Goal: Task Accomplishment & Management: Complete application form

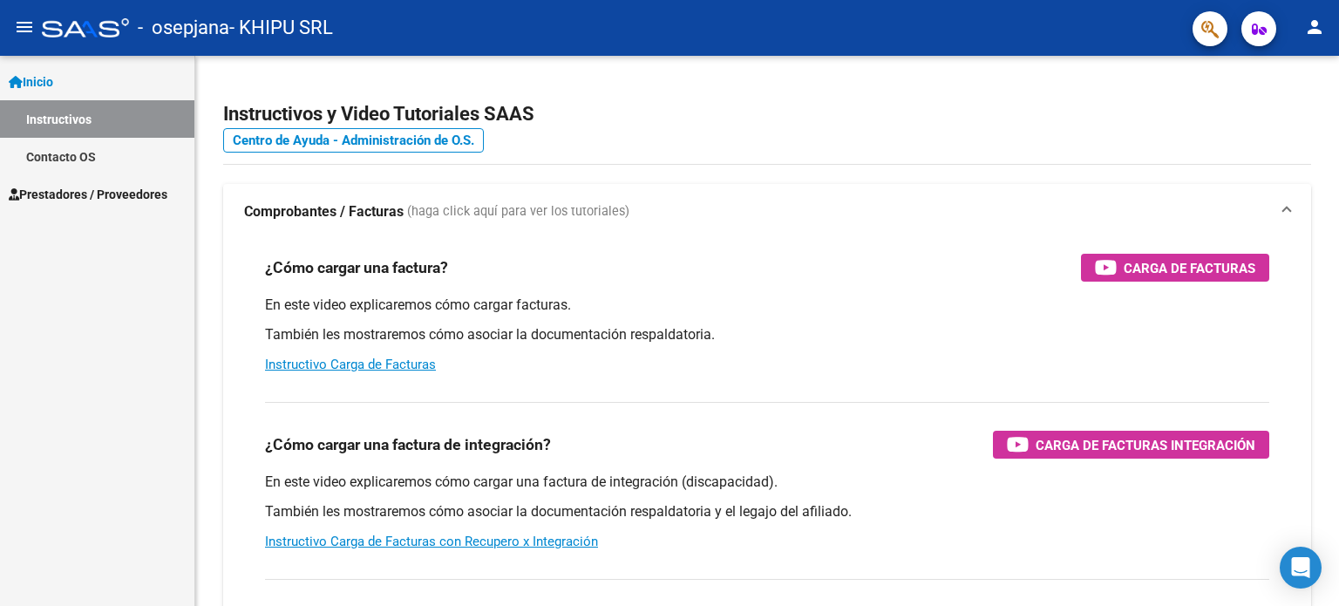
click at [99, 196] on span "Prestadores / Proveedores" at bounding box center [88, 194] width 159 height 19
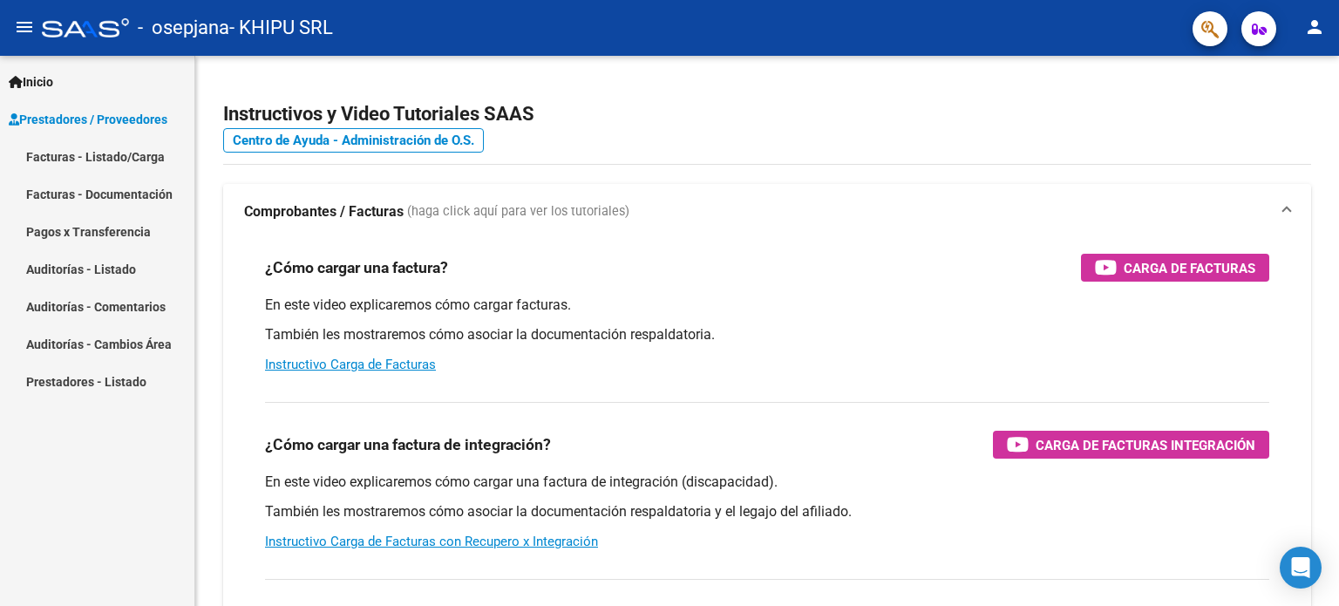
click at [116, 157] on link "Facturas - Listado/Carga" at bounding box center [97, 156] width 194 height 37
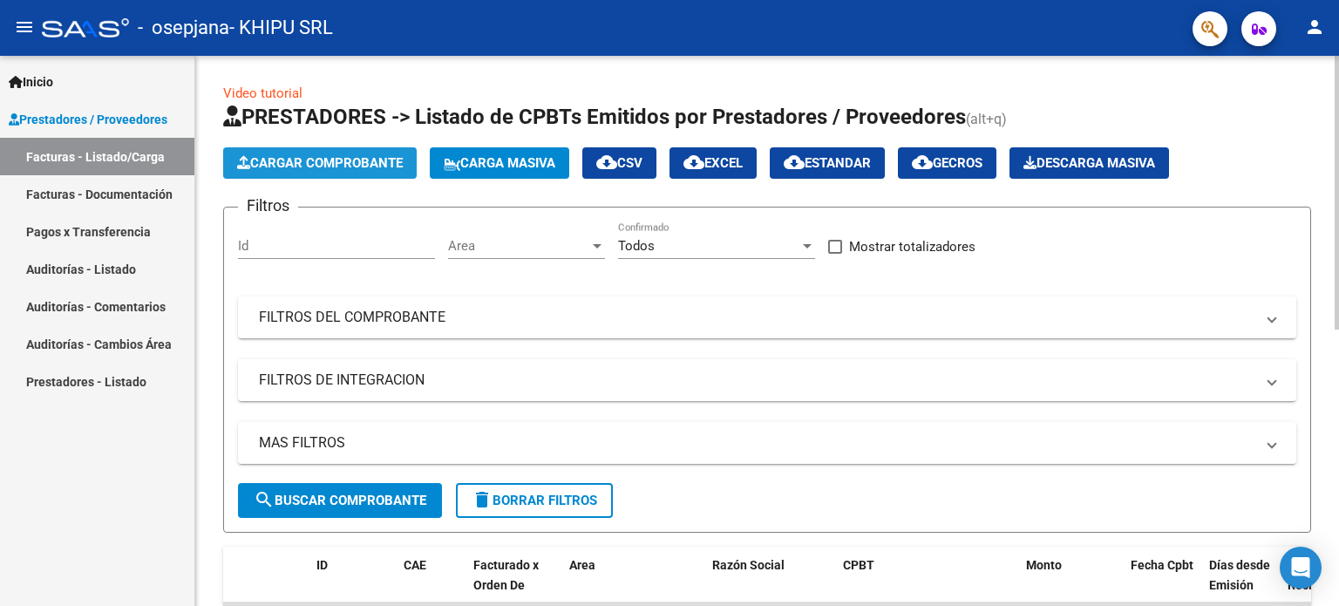
click at [327, 163] on span "Cargar Comprobante" at bounding box center [320, 163] width 166 height 16
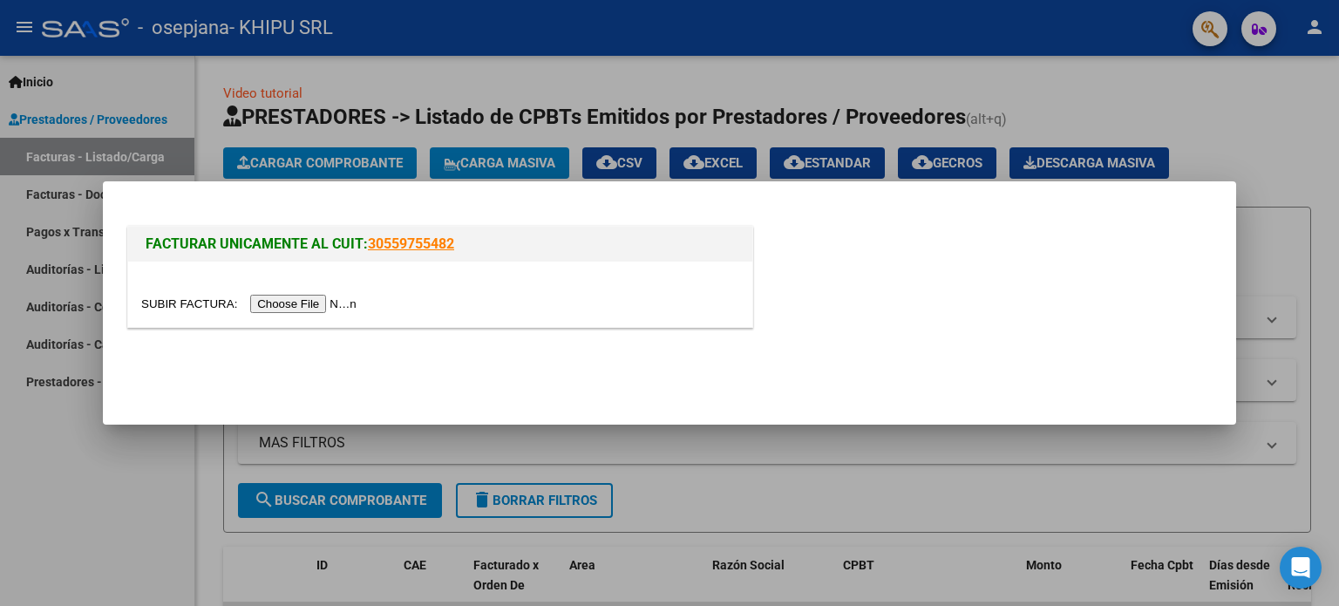
click at [292, 297] on input "file" at bounding box center [251, 304] width 220 height 18
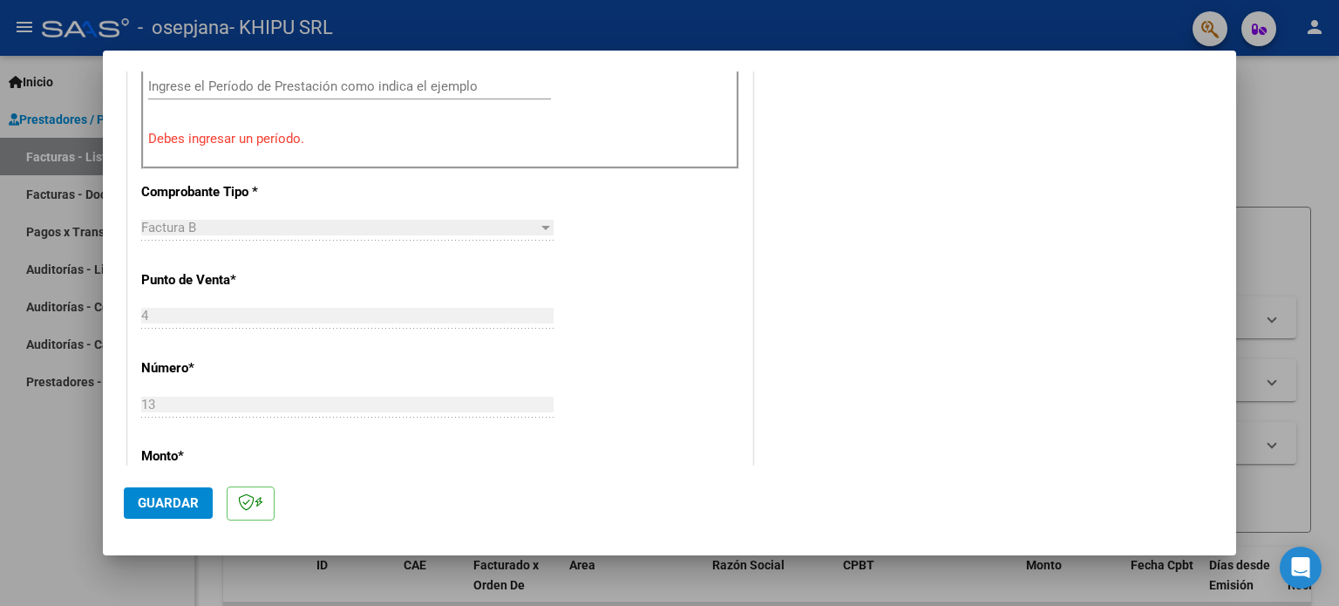
scroll to position [523, 0]
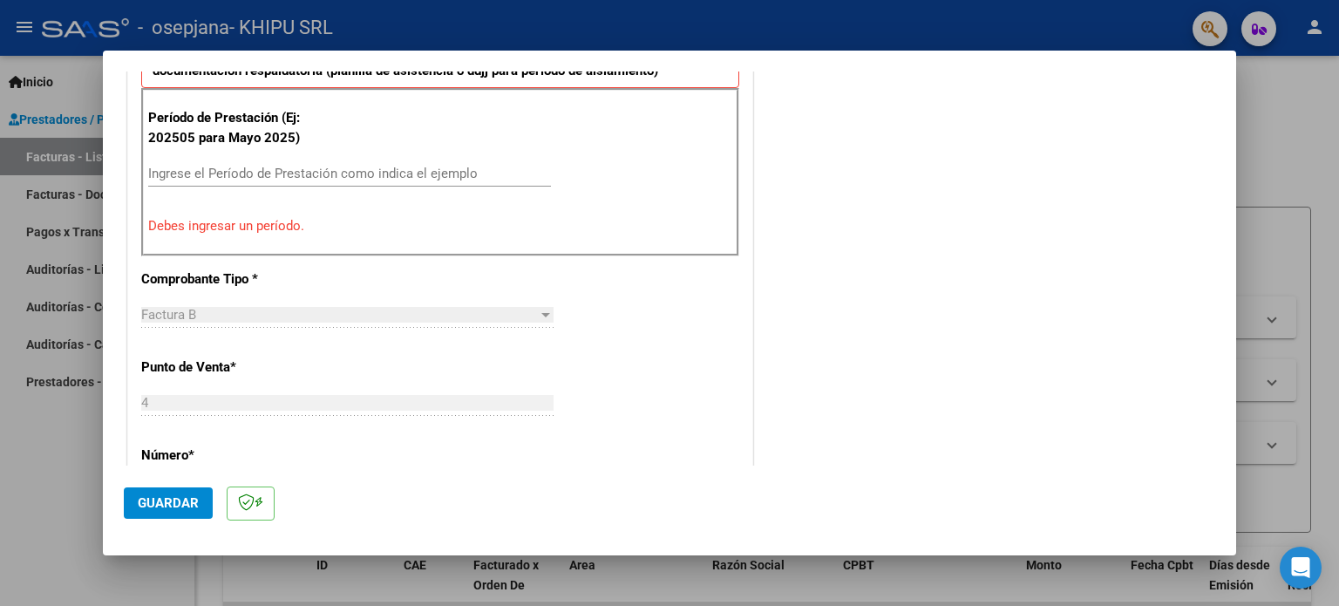
click at [254, 170] on input "Ingrese el Período de Prestación como indica el ejemplo" at bounding box center [349, 174] width 403 height 16
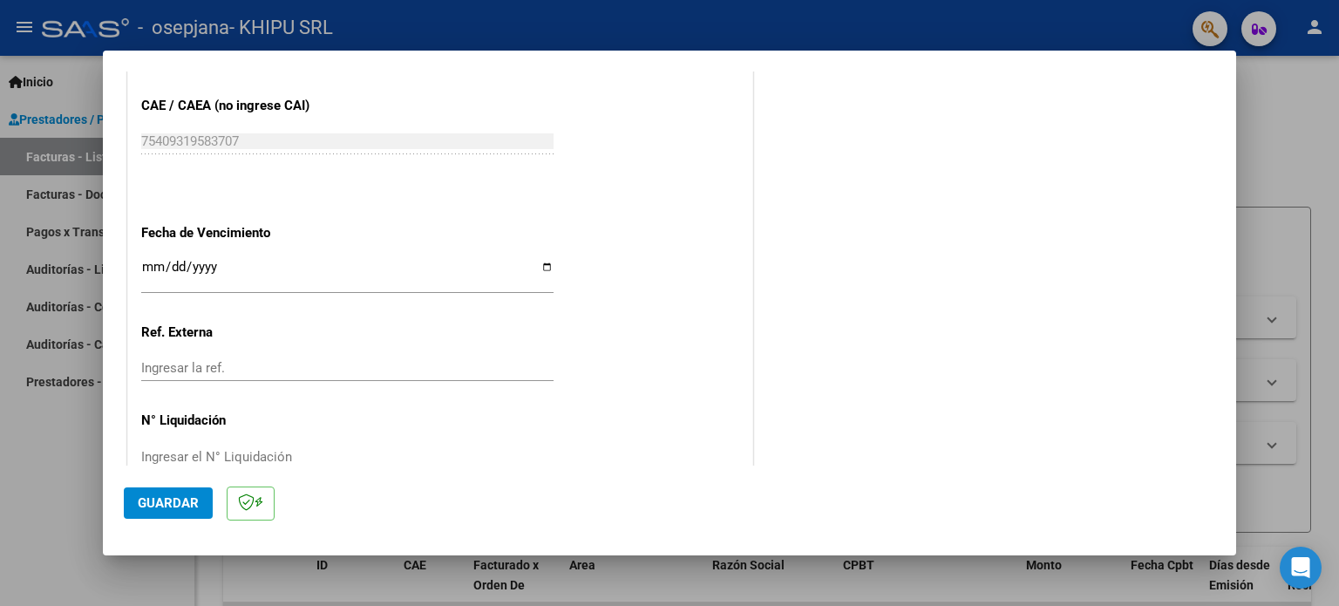
scroll to position [1133, 0]
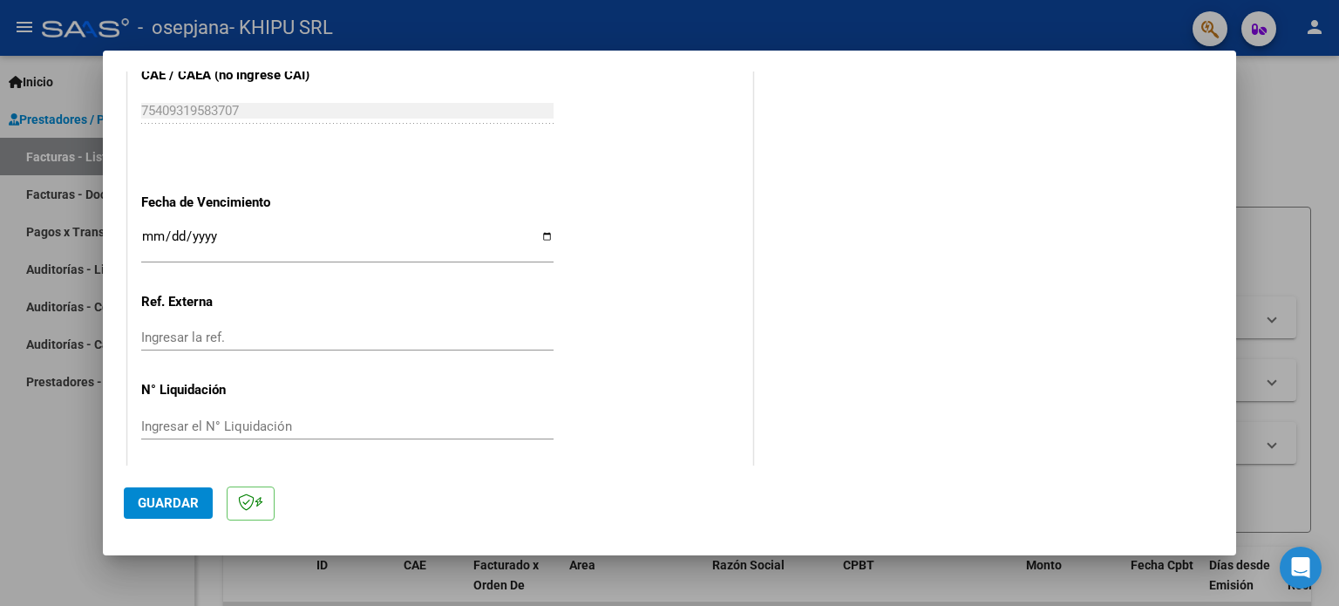
type input "202509"
click at [541, 232] on input "Ingresar la fecha" at bounding box center [347, 243] width 412 height 28
type input "[DATE]"
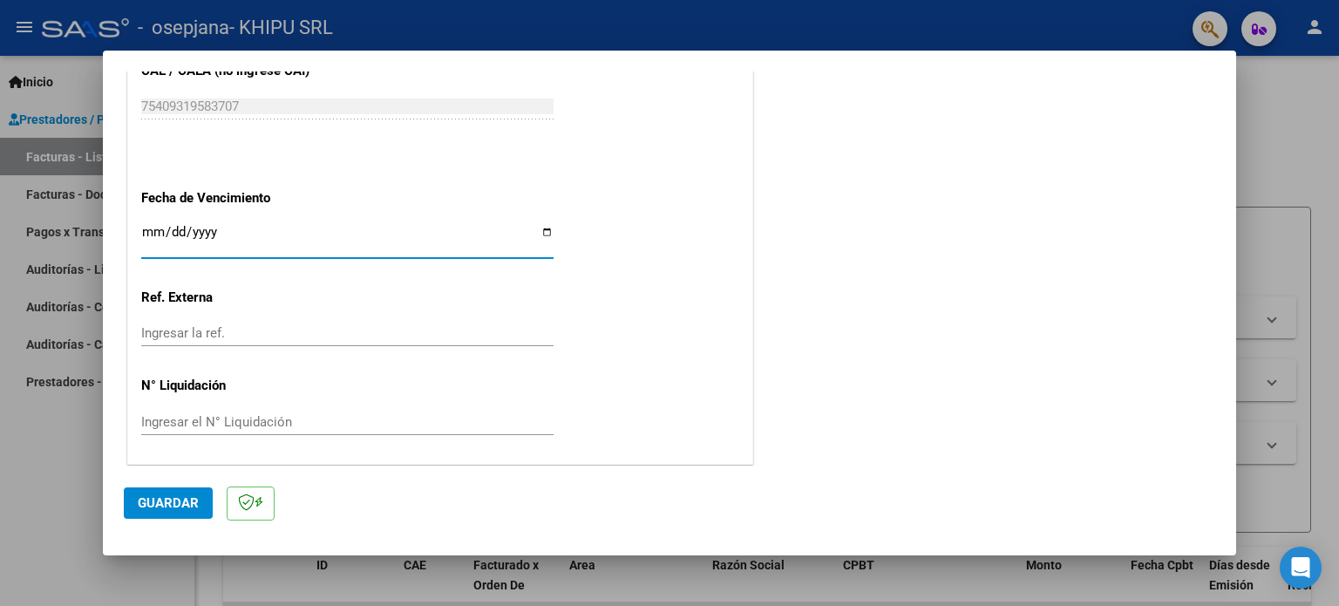
click at [176, 504] on span "Guardar" at bounding box center [168, 503] width 61 height 16
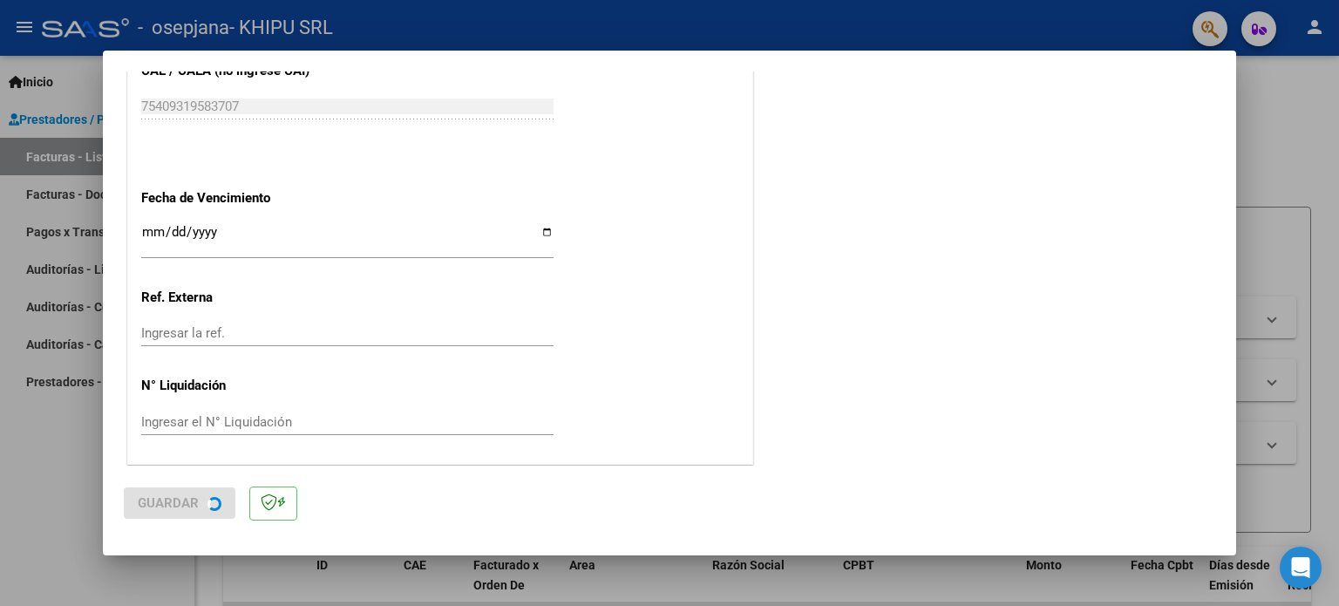
scroll to position [0, 0]
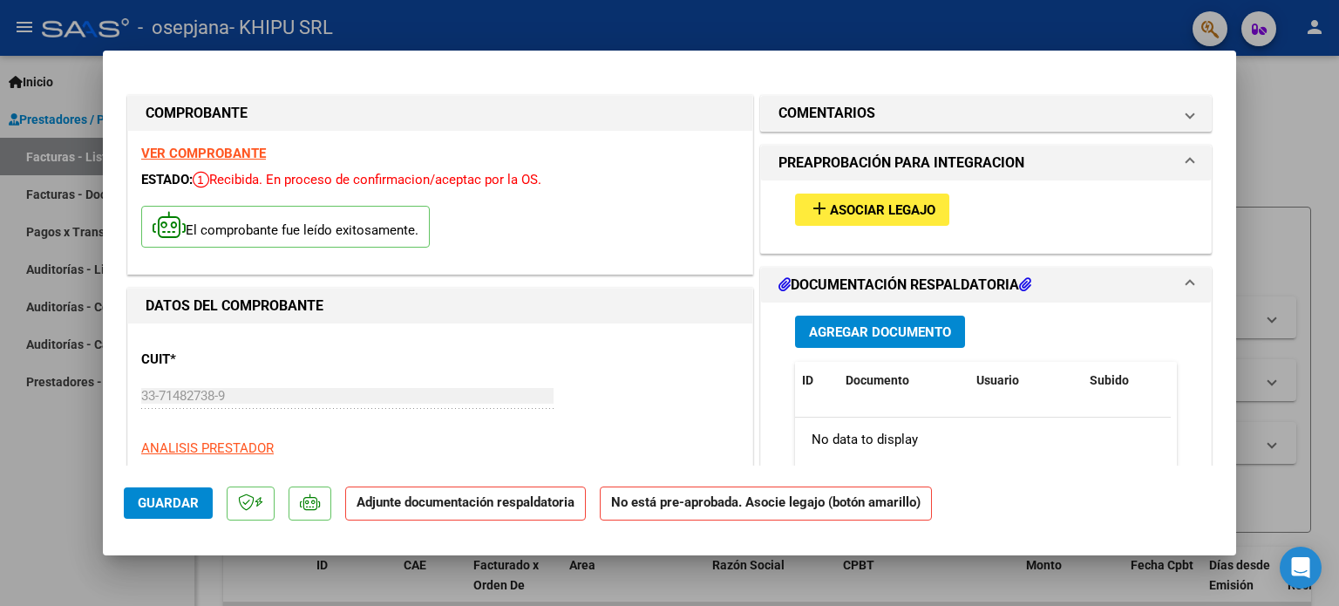
click at [900, 330] on span "Agregar Documento" at bounding box center [880, 332] width 142 height 16
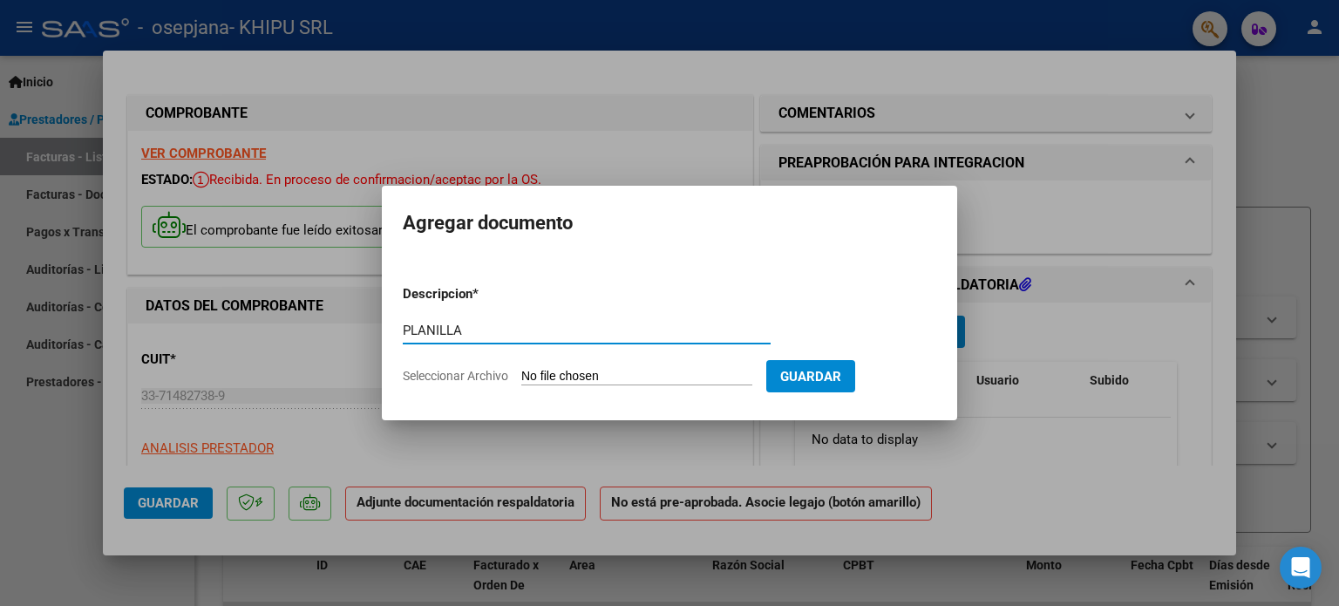
type input "PLANILLA"
click at [554, 376] on input "Seleccionar Archivo" at bounding box center [636, 377] width 231 height 17
type input "C:\fakepath\PARTESANO DANTE.pdf"
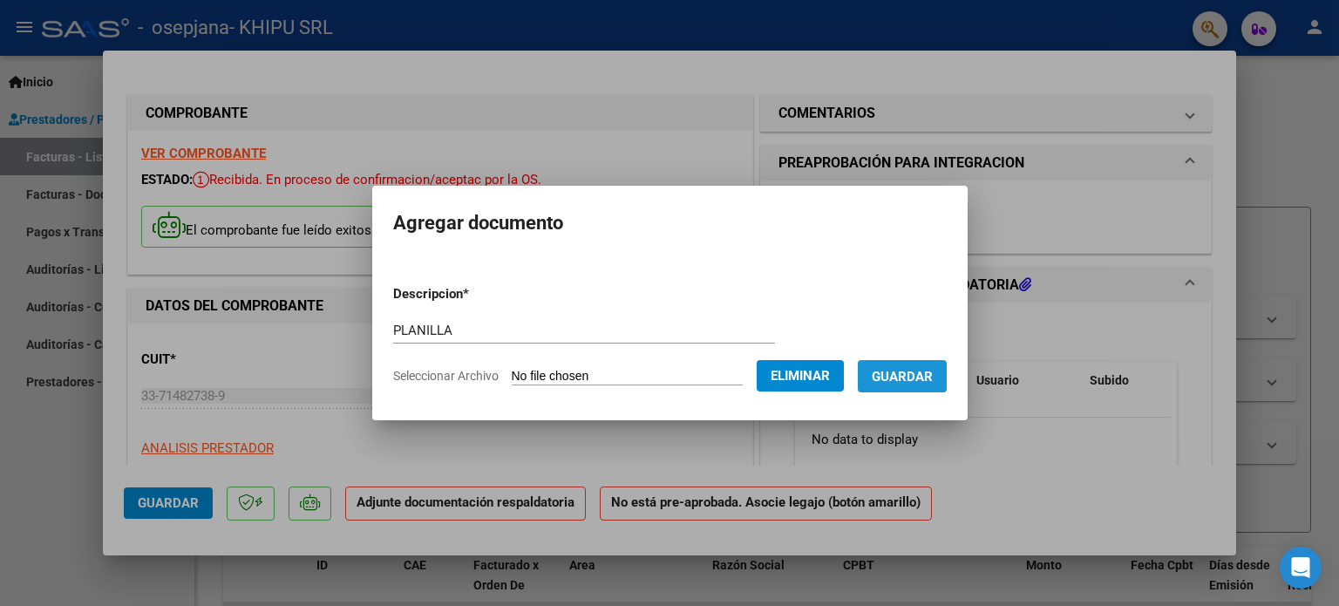
click at [912, 375] on span "Guardar" at bounding box center [901, 377] width 61 height 16
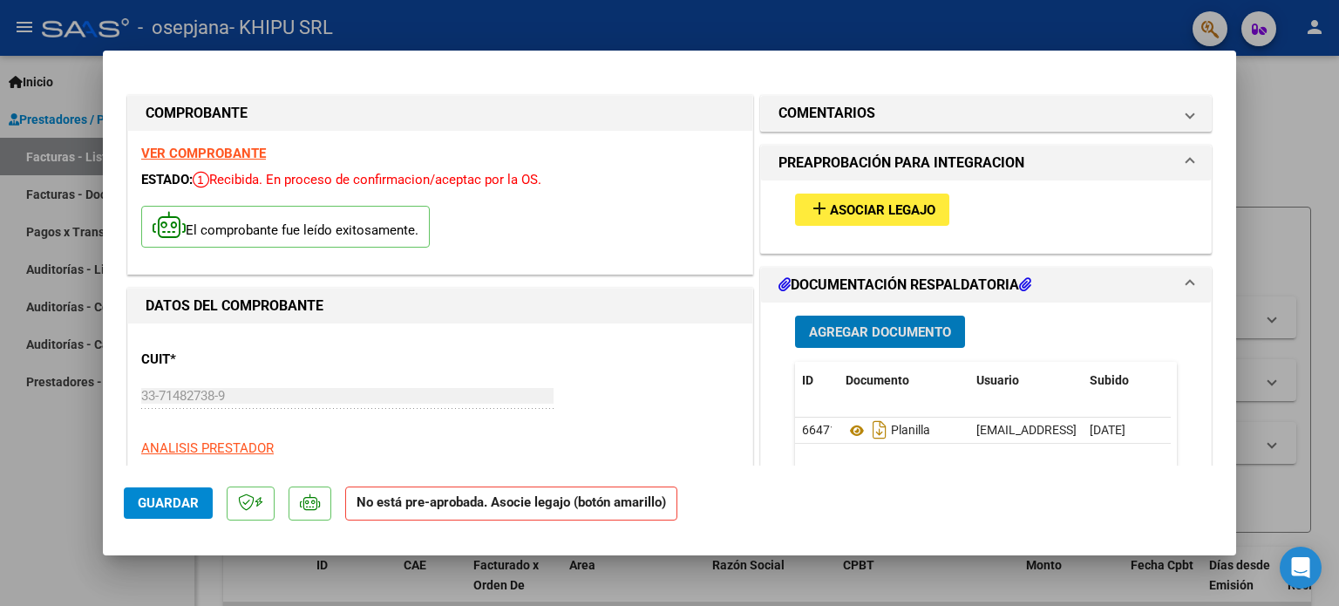
click at [881, 212] on span "Asociar Legajo" at bounding box center [882, 210] width 105 height 16
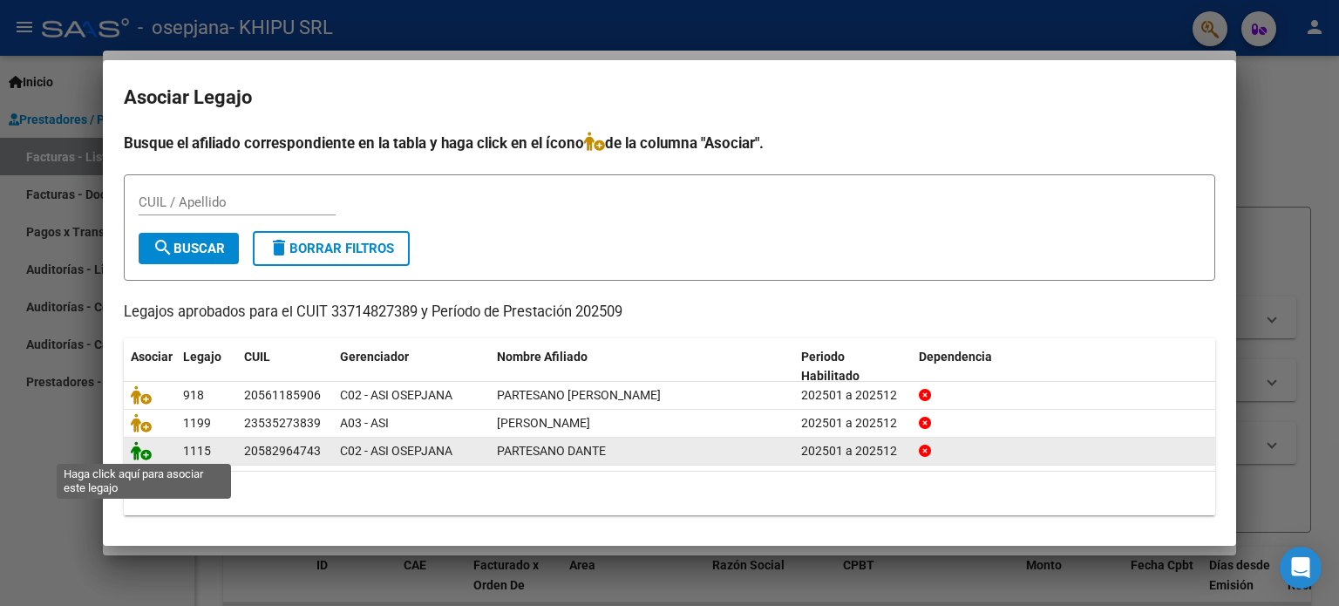
click at [143, 456] on icon at bounding box center [141, 450] width 21 height 19
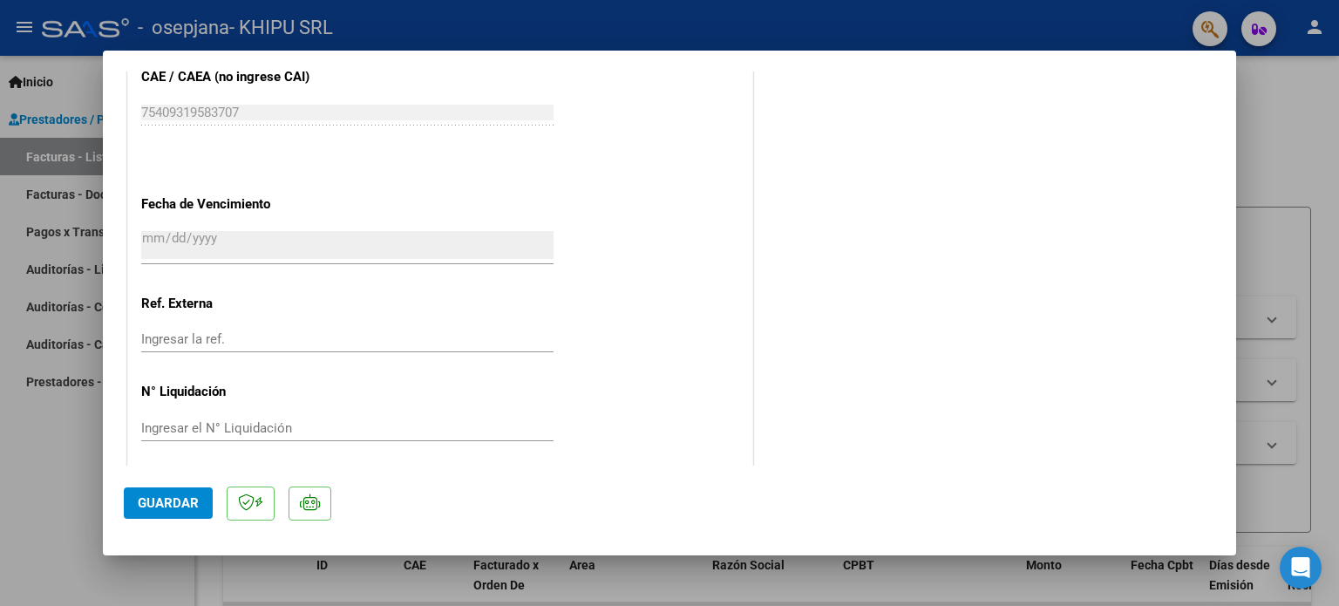
scroll to position [1164, 0]
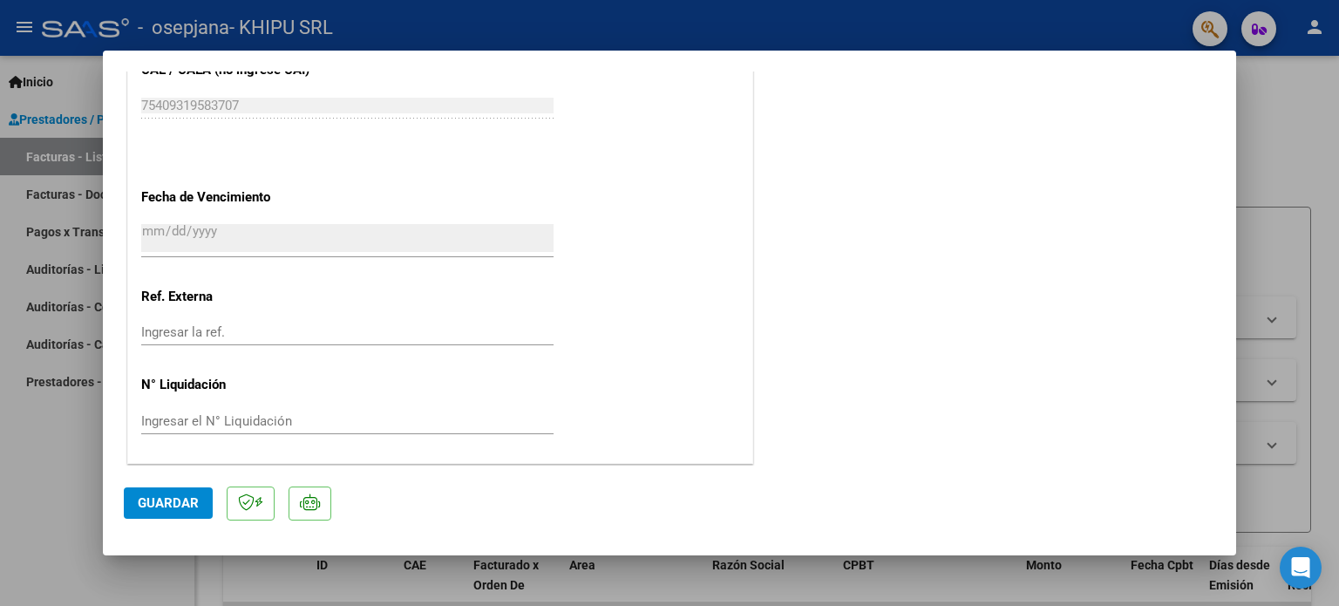
click at [165, 507] on span "Guardar" at bounding box center [168, 503] width 61 height 16
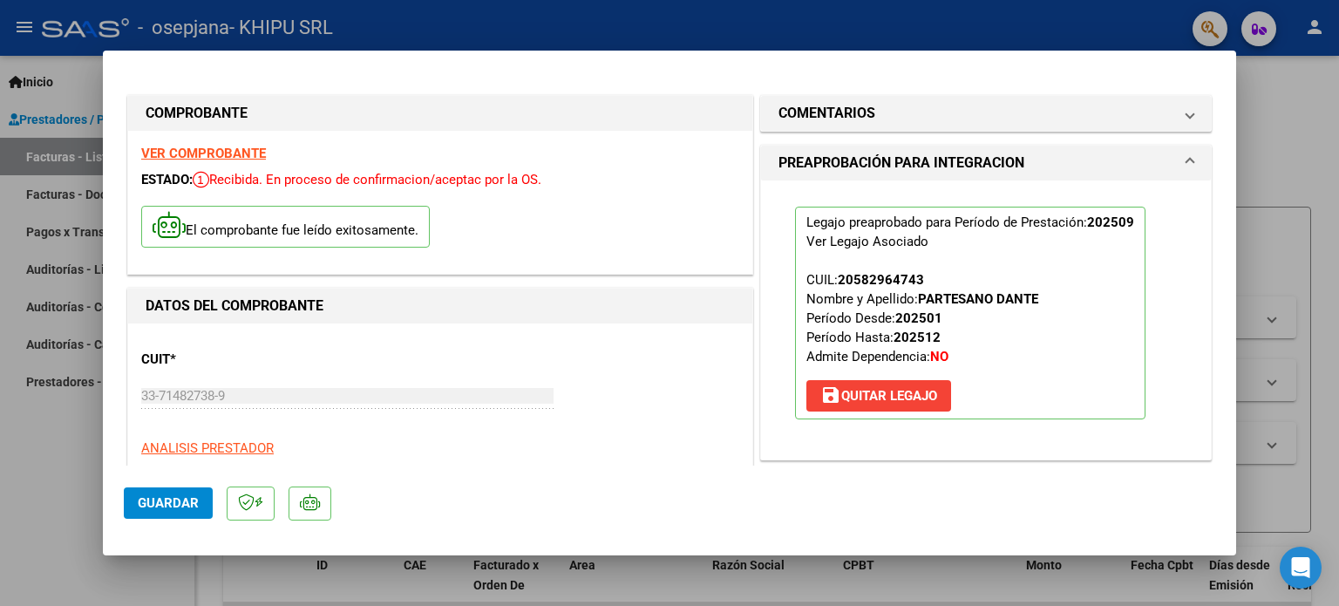
scroll to position [0, 0]
click at [157, 508] on span "Guardar" at bounding box center [168, 503] width 61 height 16
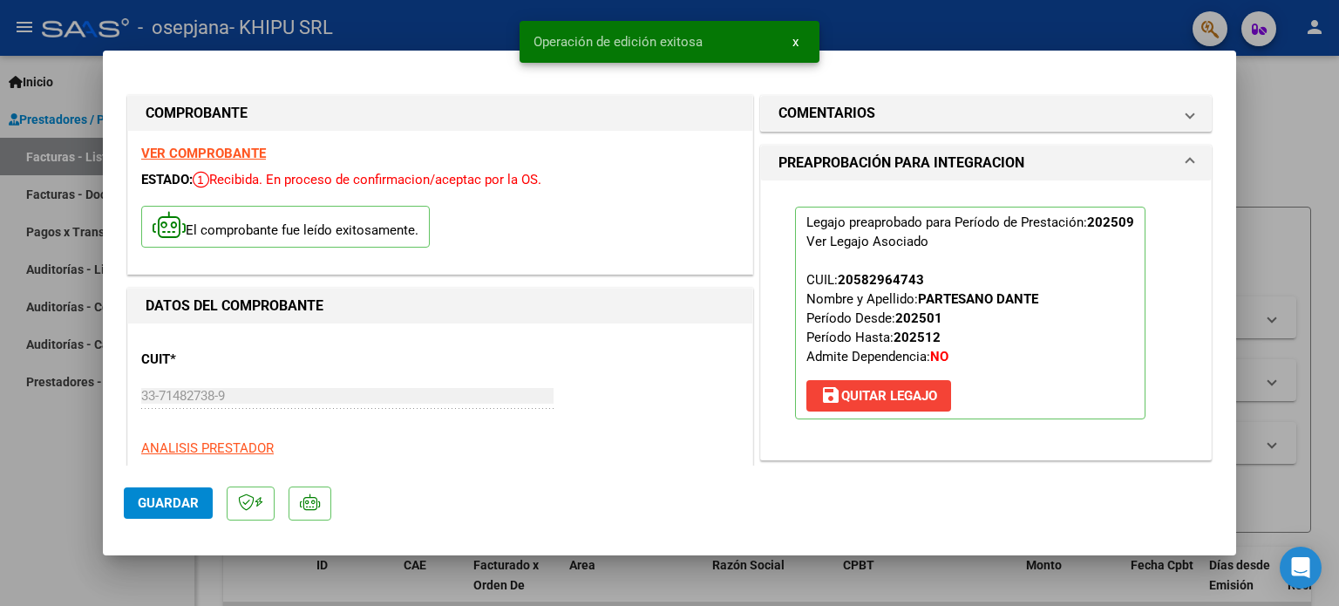
click at [1282, 163] on div at bounding box center [669, 303] width 1339 height 606
type input "$ 0,00"
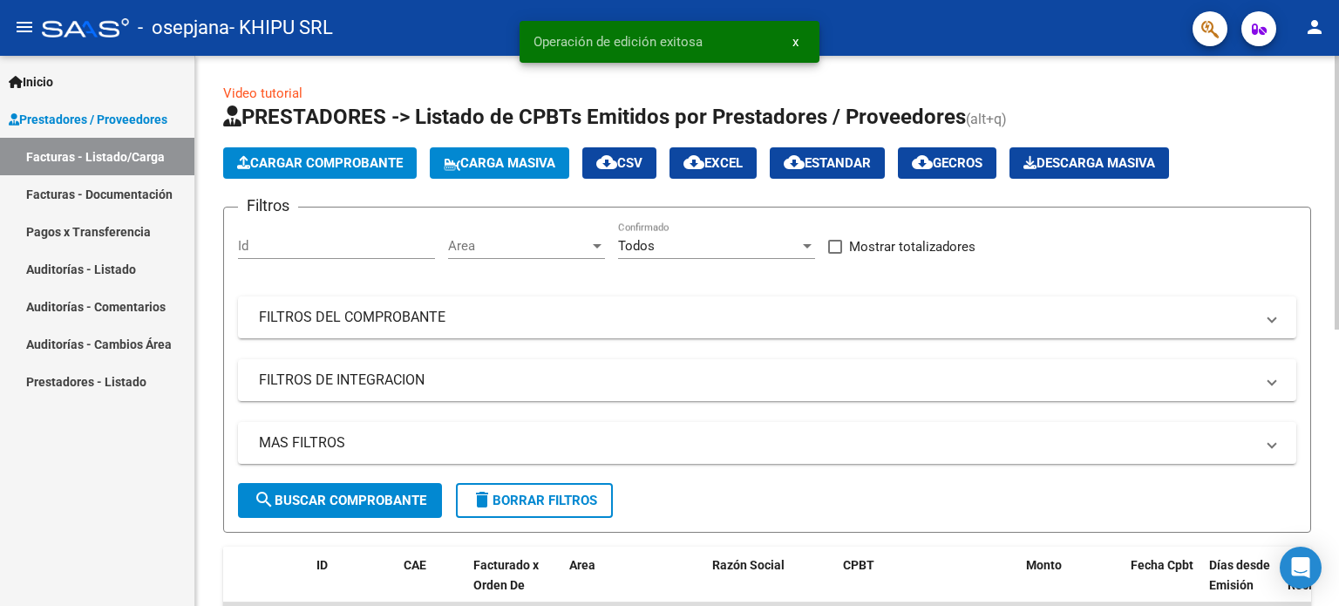
click at [297, 163] on span "Cargar Comprobante" at bounding box center [320, 163] width 166 height 16
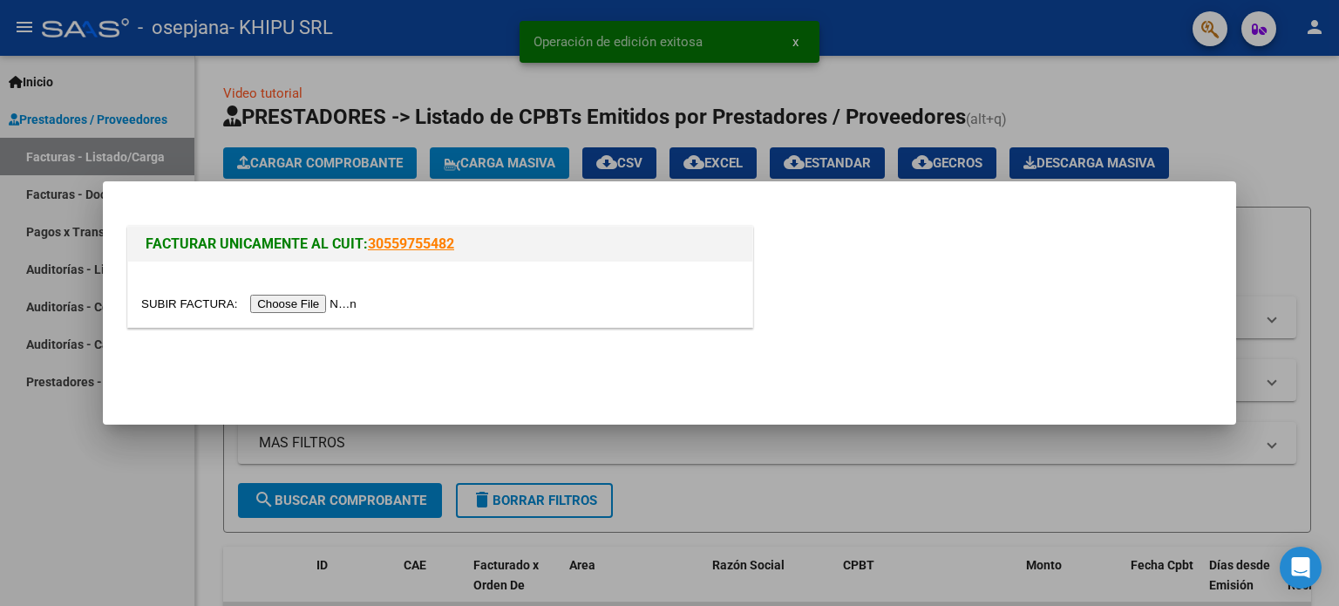
click at [304, 302] on input "file" at bounding box center [251, 304] width 220 height 18
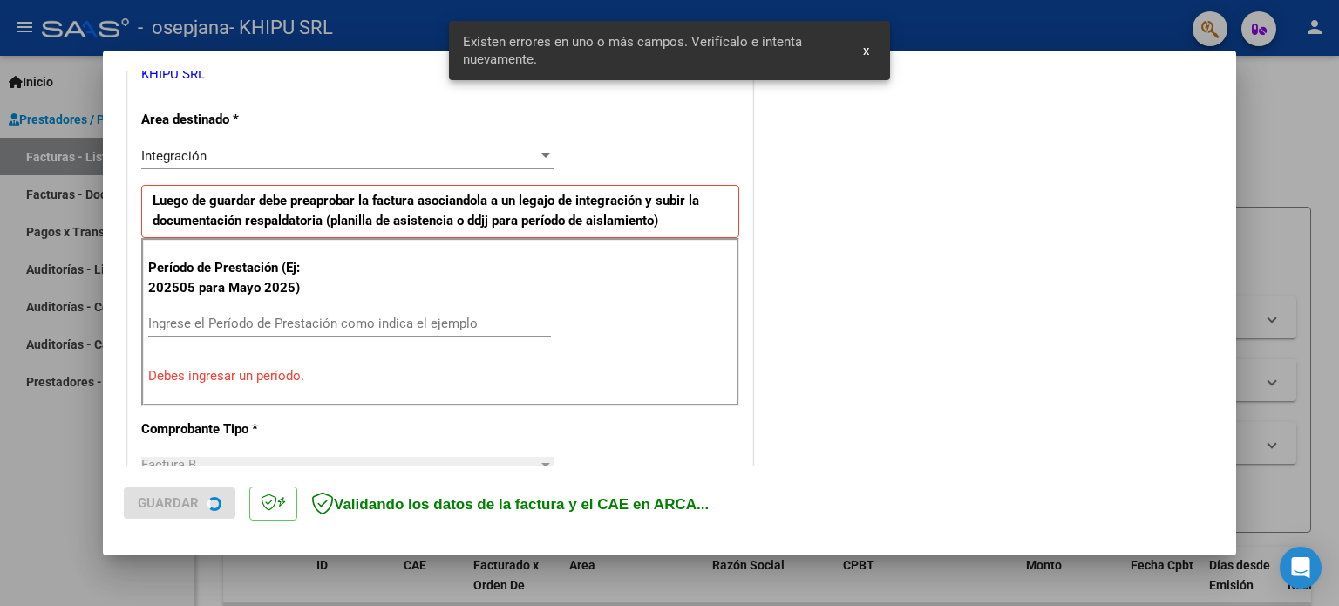
scroll to position [376, 0]
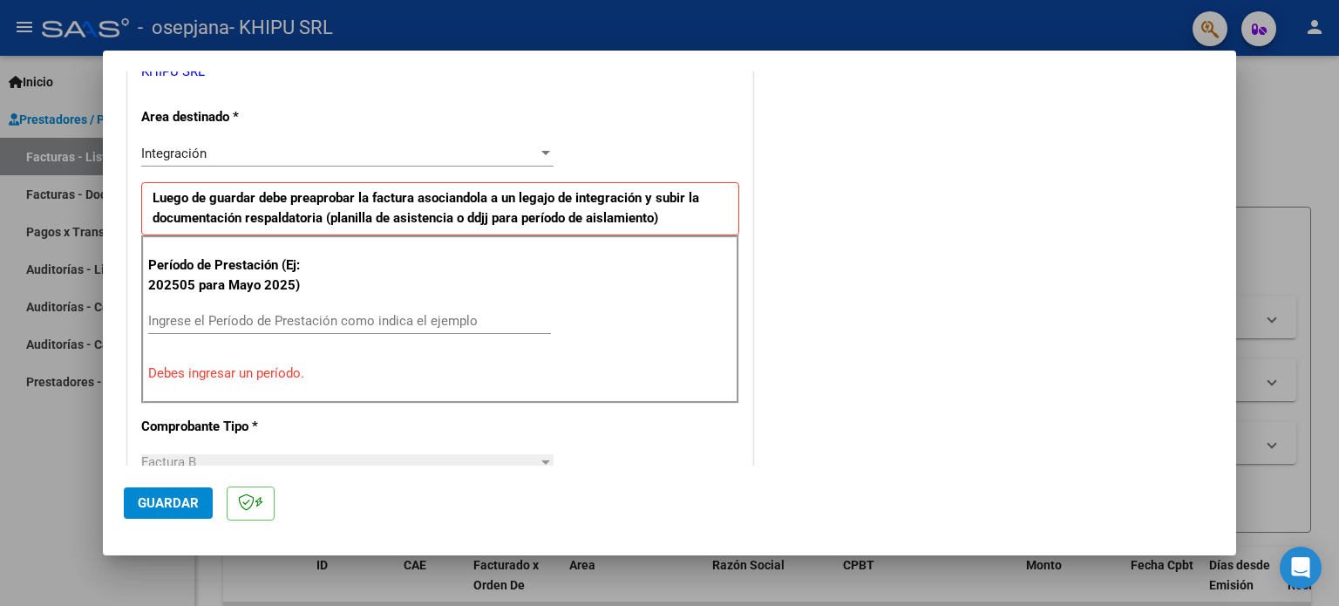
click at [287, 315] on input "Ingrese el Período de Prestación como indica el ejemplo" at bounding box center [349, 321] width 403 height 16
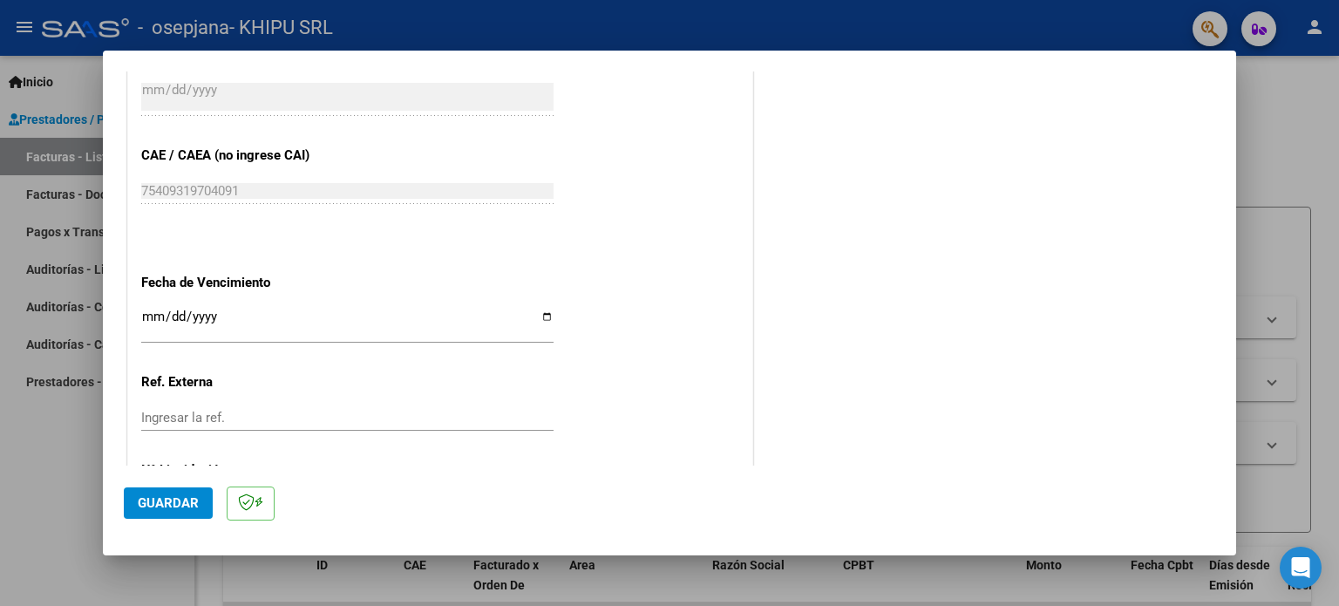
scroll to position [1073, 0]
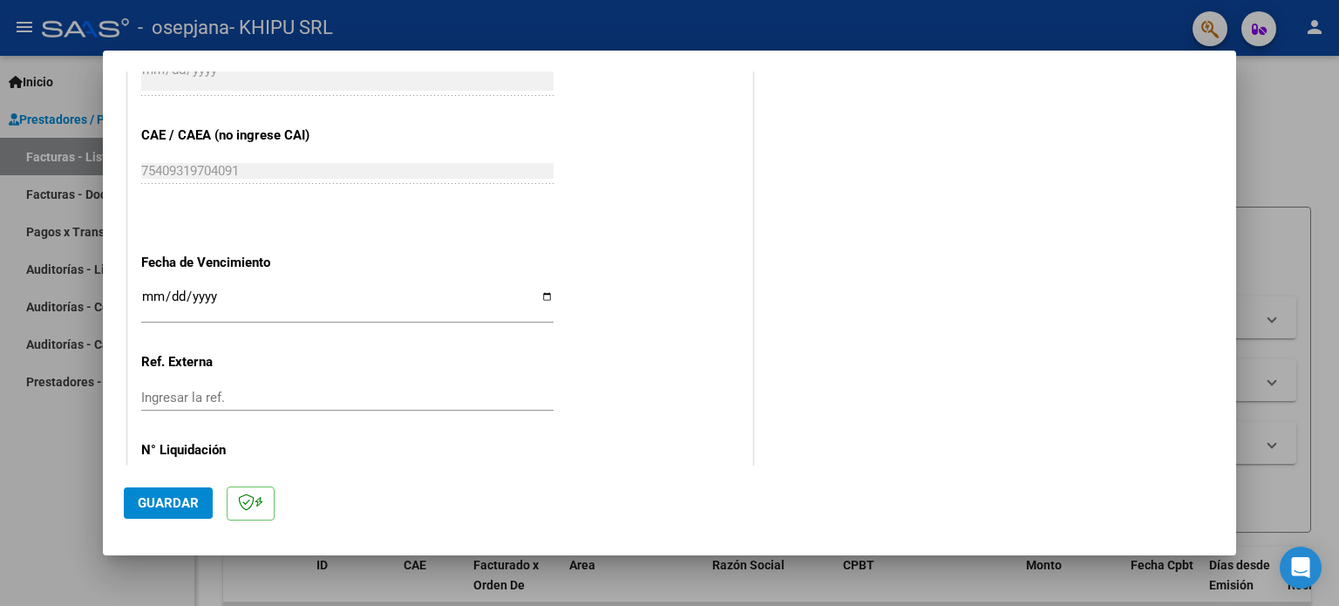
type input "202509"
click at [542, 293] on input "Ingresar la fecha" at bounding box center [347, 303] width 412 height 28
type input "[DATE]"
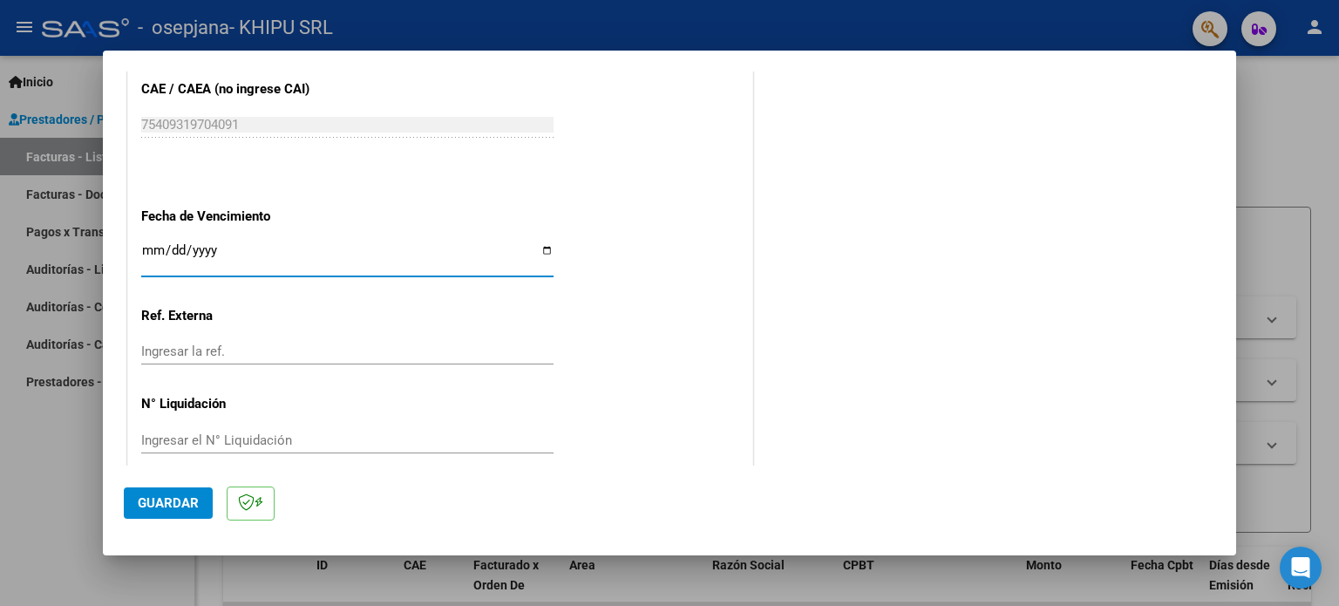
scroll to position [1137, 0]
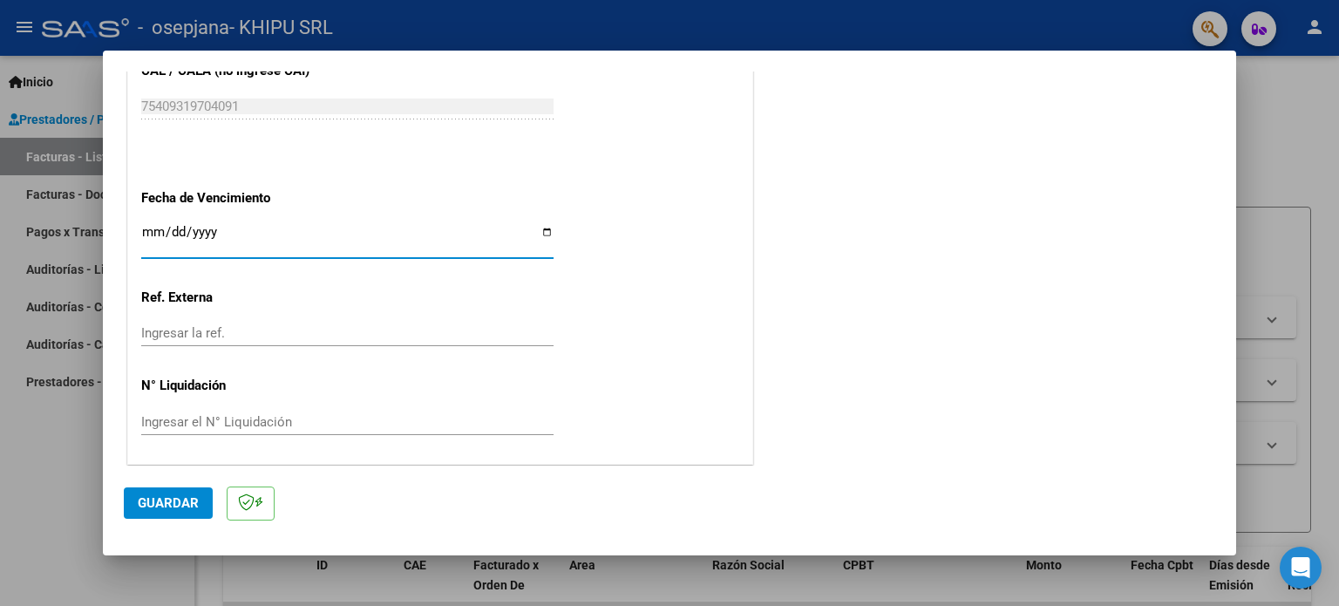
click at [153, 502] on span "Guardar" at bounding box center [168, 503] width 61 height 16
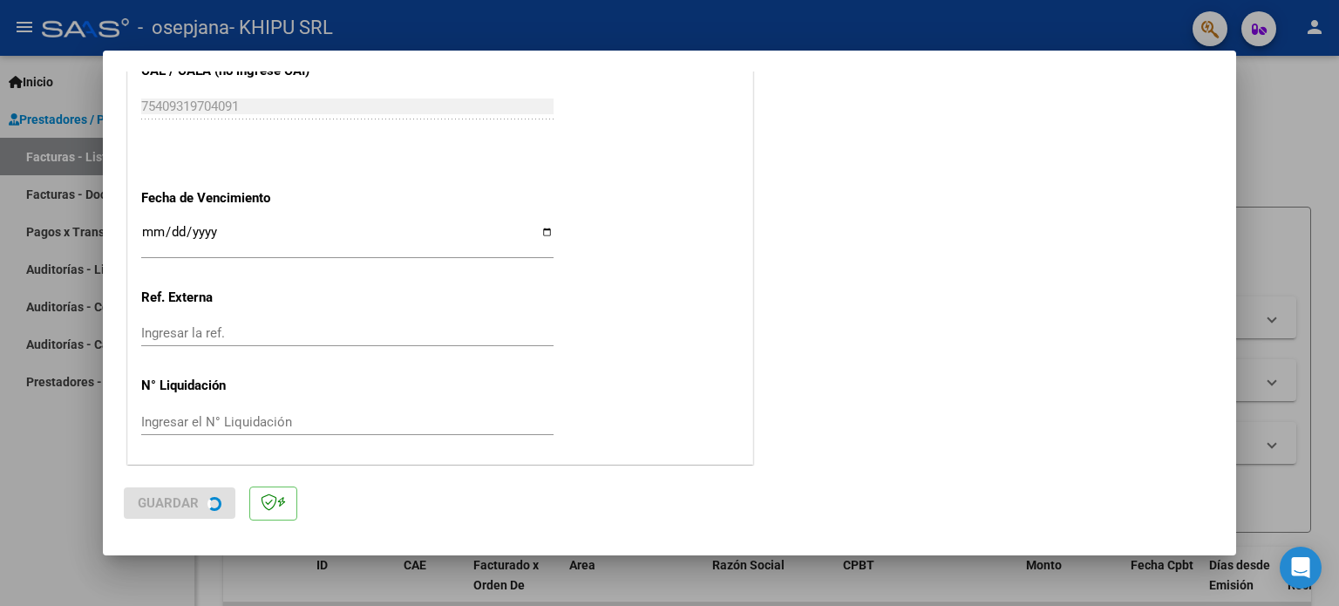
scroll to position [0, 0]
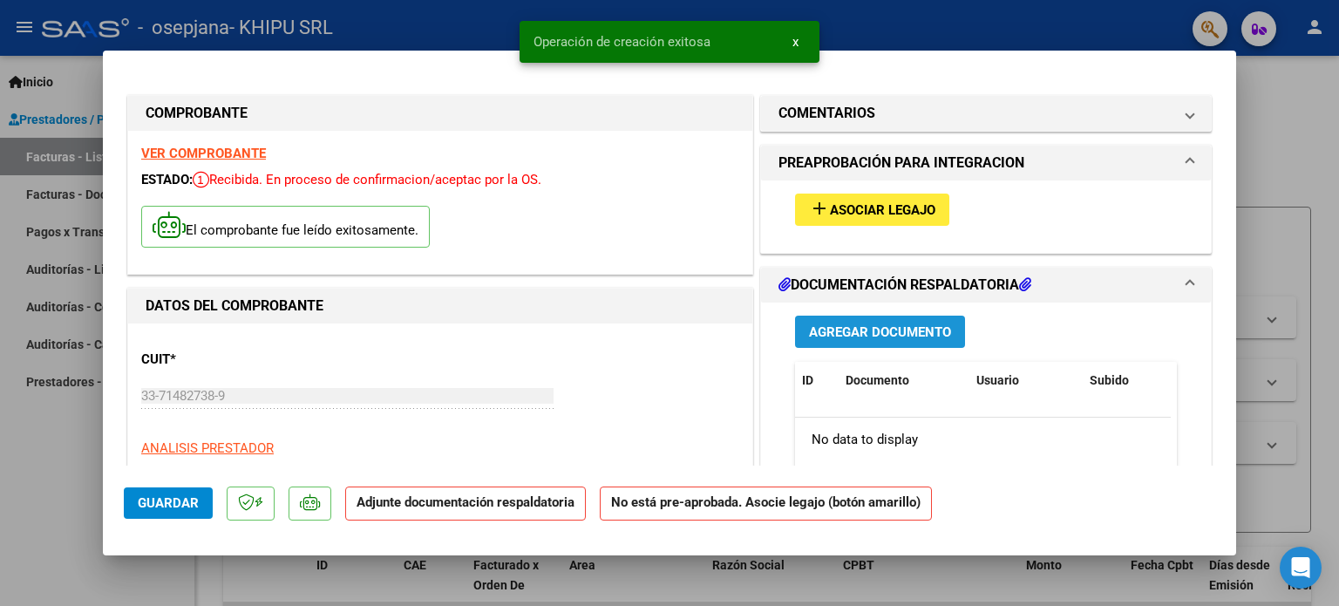
click at [892, 332] on span "Agregar Documento" at bounding box center [880, 332] width 142 height 16
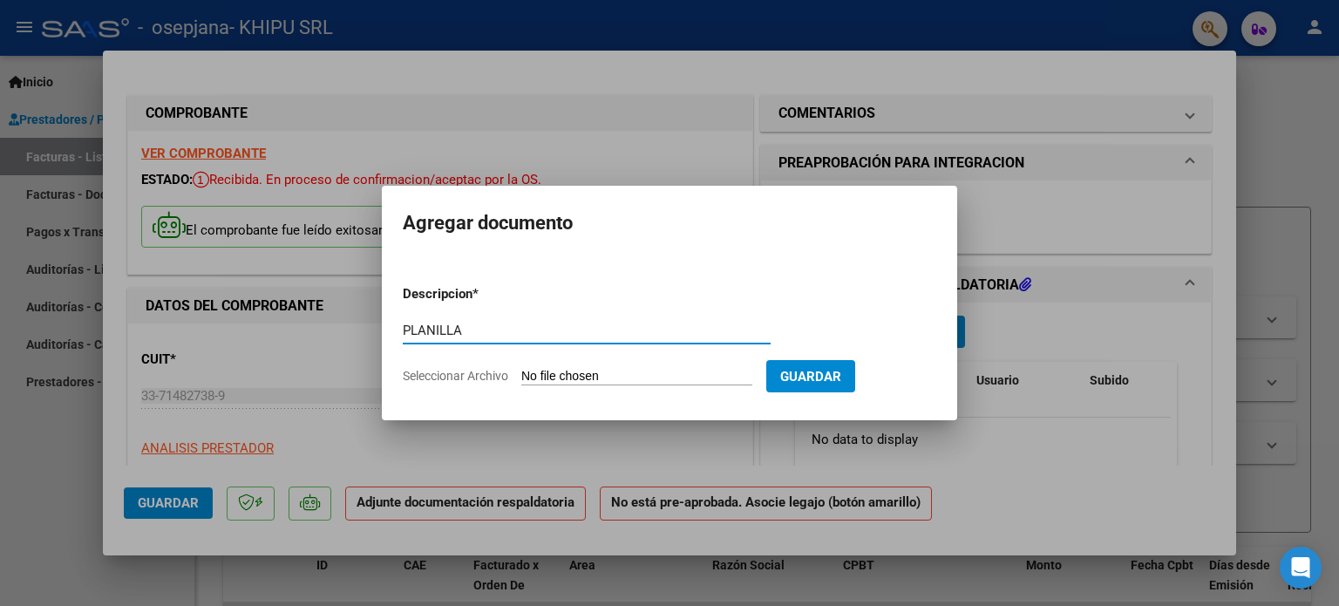
type input "PLANILLA"
click at [571, 379] on input "Seleccionar Archivo" at bounding box center [636, 377] width 231 height 17
type input "C:\fakepath\PARTESANO GINO.pdf"
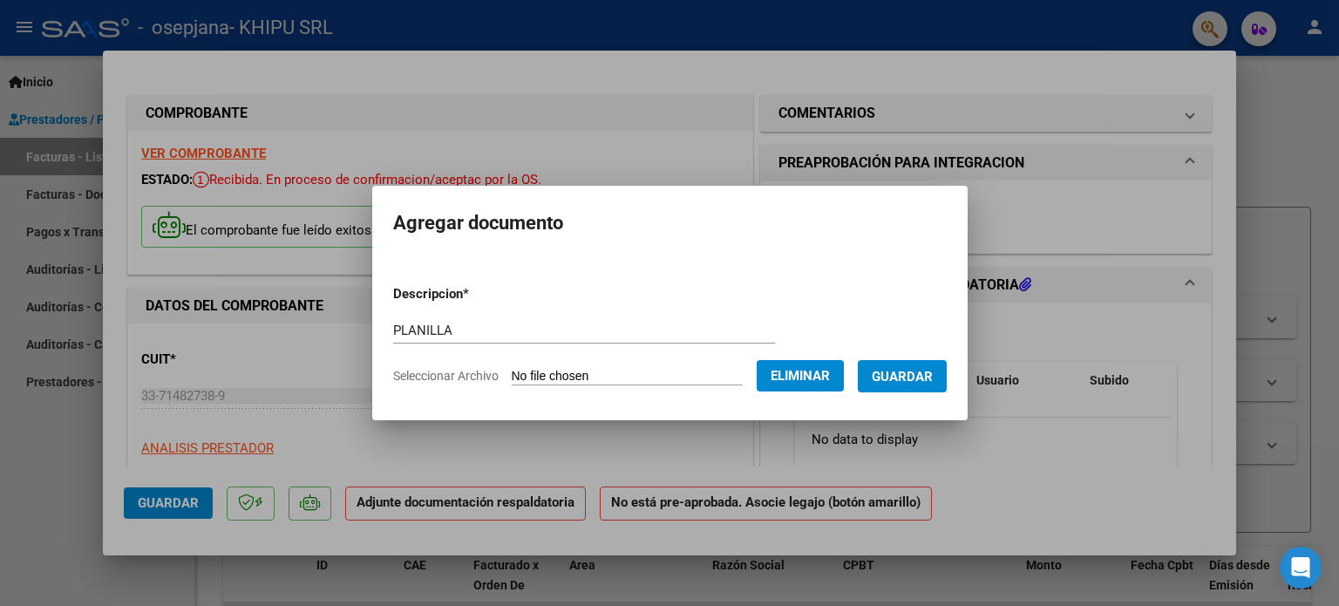
click at [914, 376] on span "Guardar" at bounding box center [901, 377] width 61 height 16
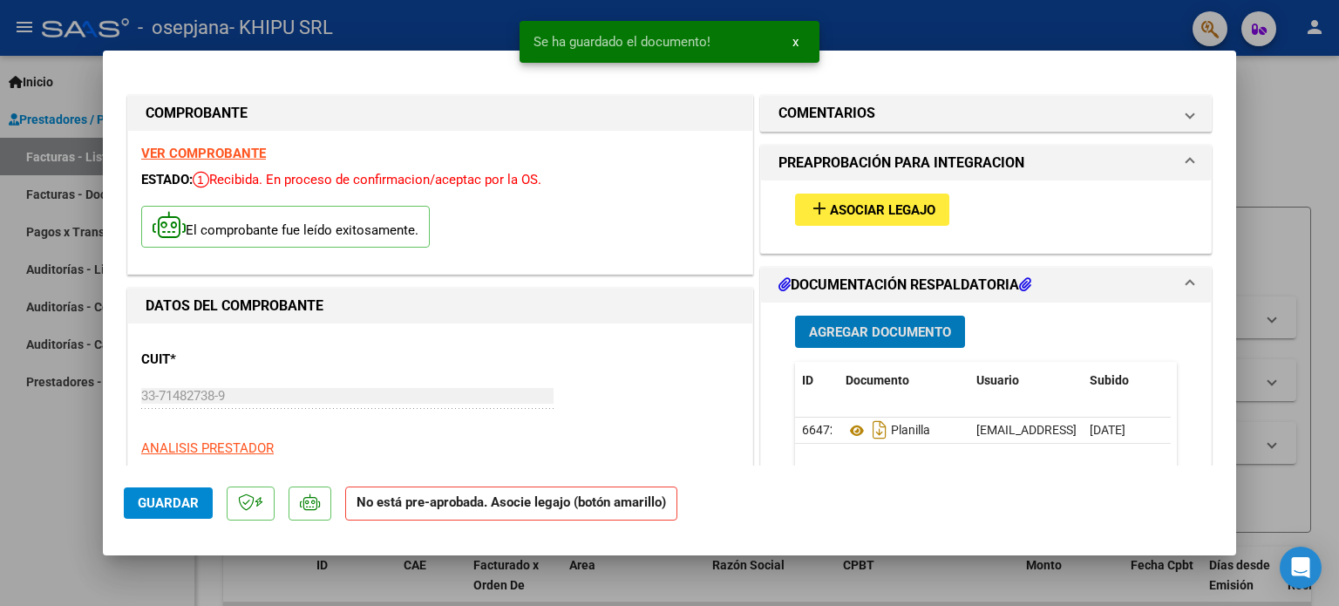
click at [845, 210] on span "Asociar Legajo" at bounding box center [882, 210] width 105 height 16
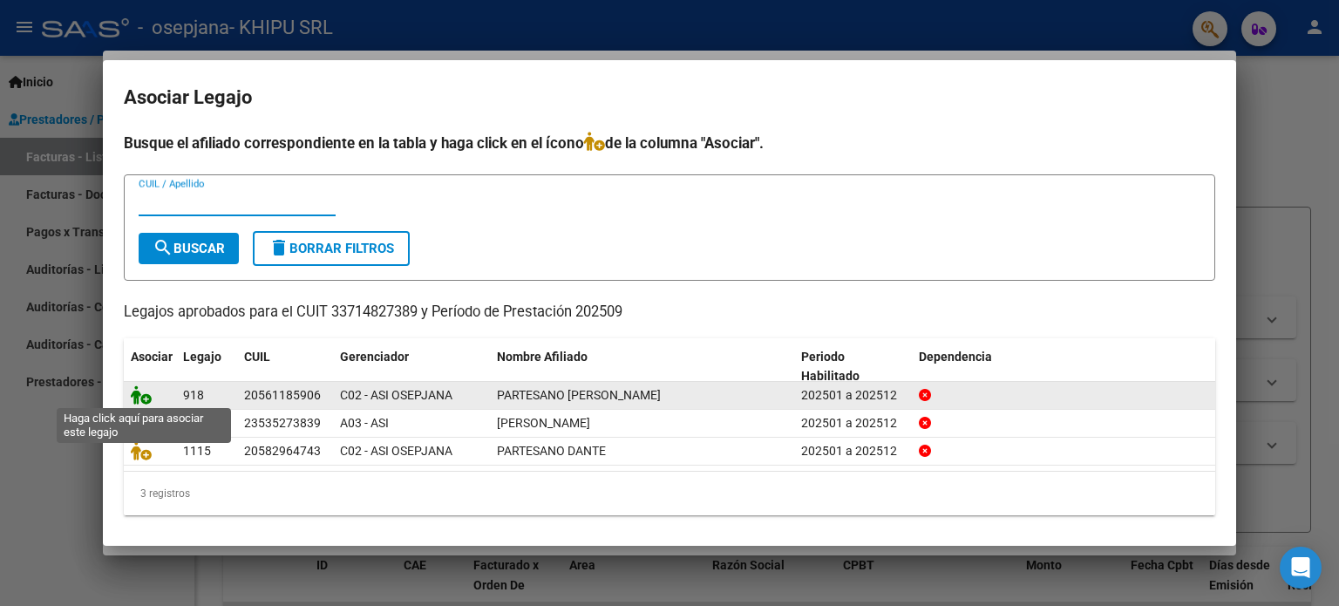
click at [146, 399] on icon at bounding box center [141, 394] width 21 height 19
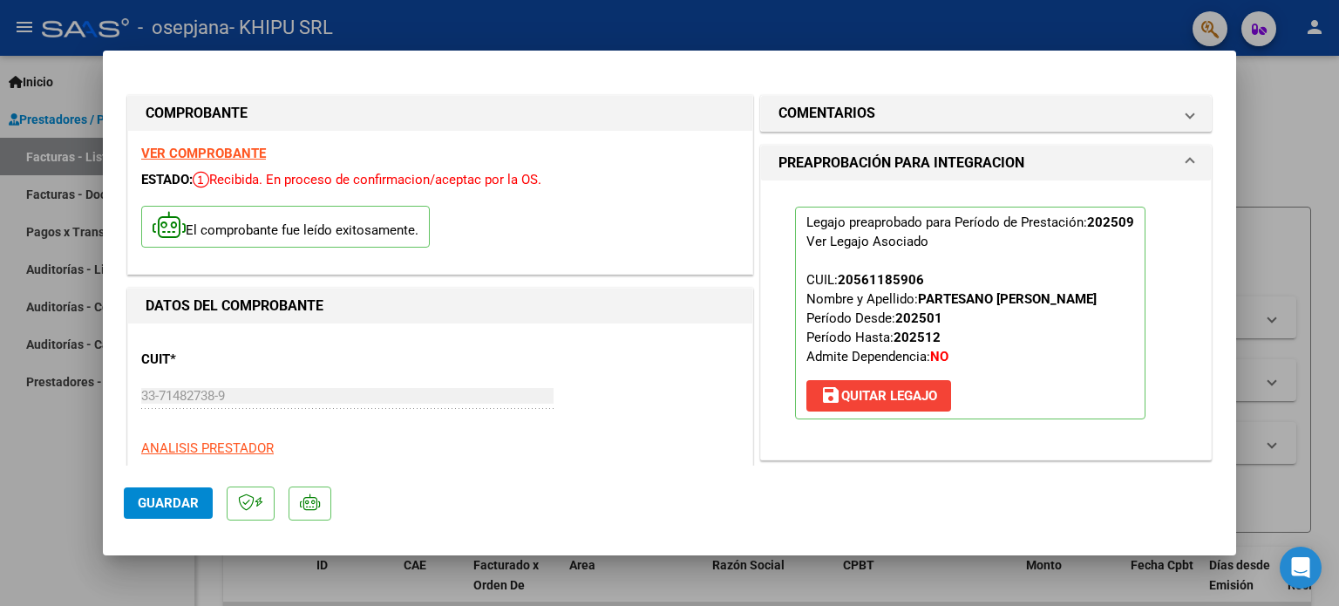
click at [168, 512] on button "Guardar" at bounding box center [168, 502] width 89 height 31
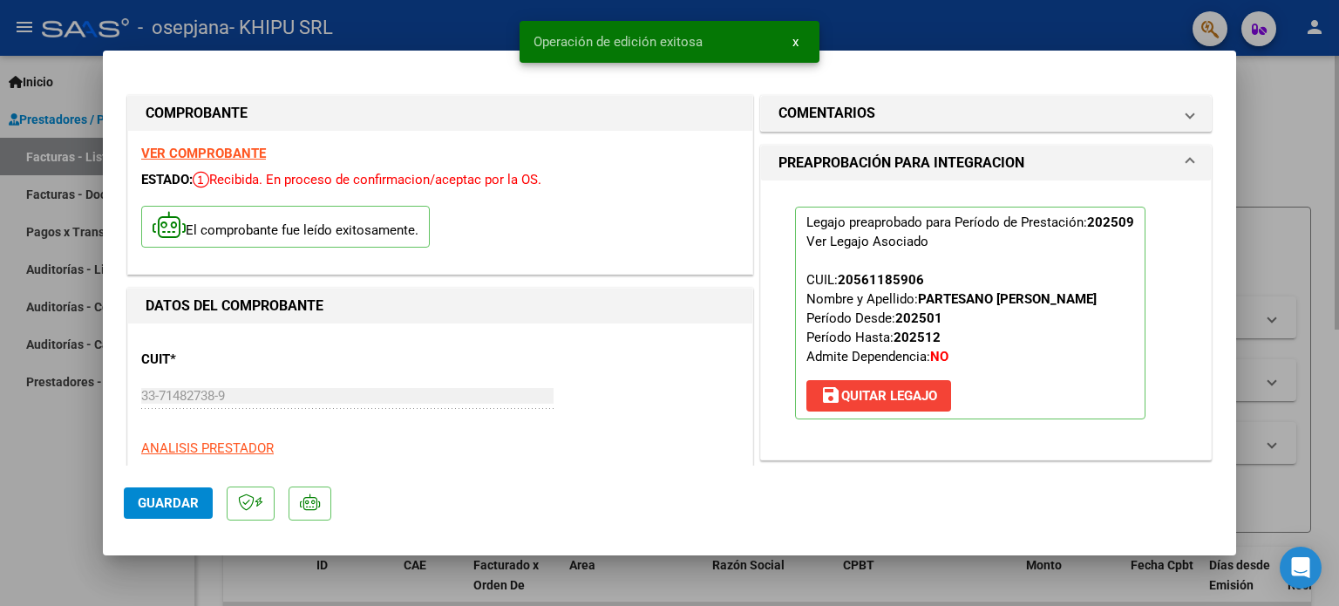
click at [1266, 168] on div at bounding box center [669, 303] width 1339 height 606
type input "$ 0,00"
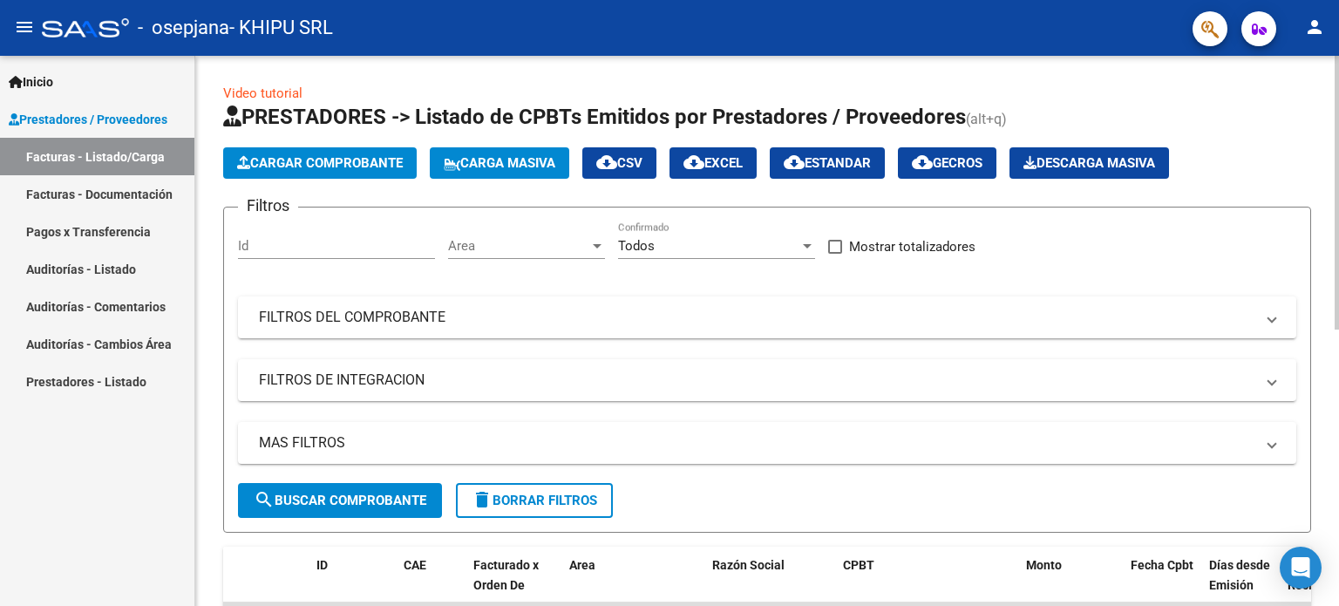
click at [366, 162] on span "Cargar Comprobante" at bounding box center [320, 163] width 166 height 16
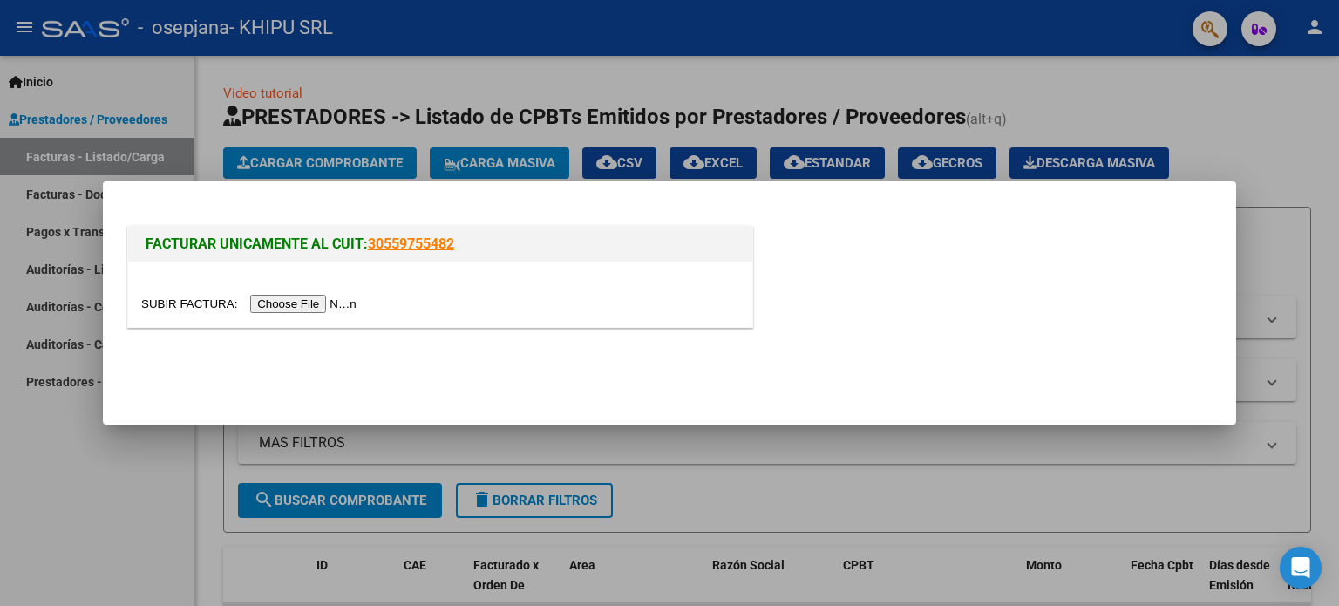
click at [310, 303] on input "file" at bounding box center [251, 304] width 220 height 18
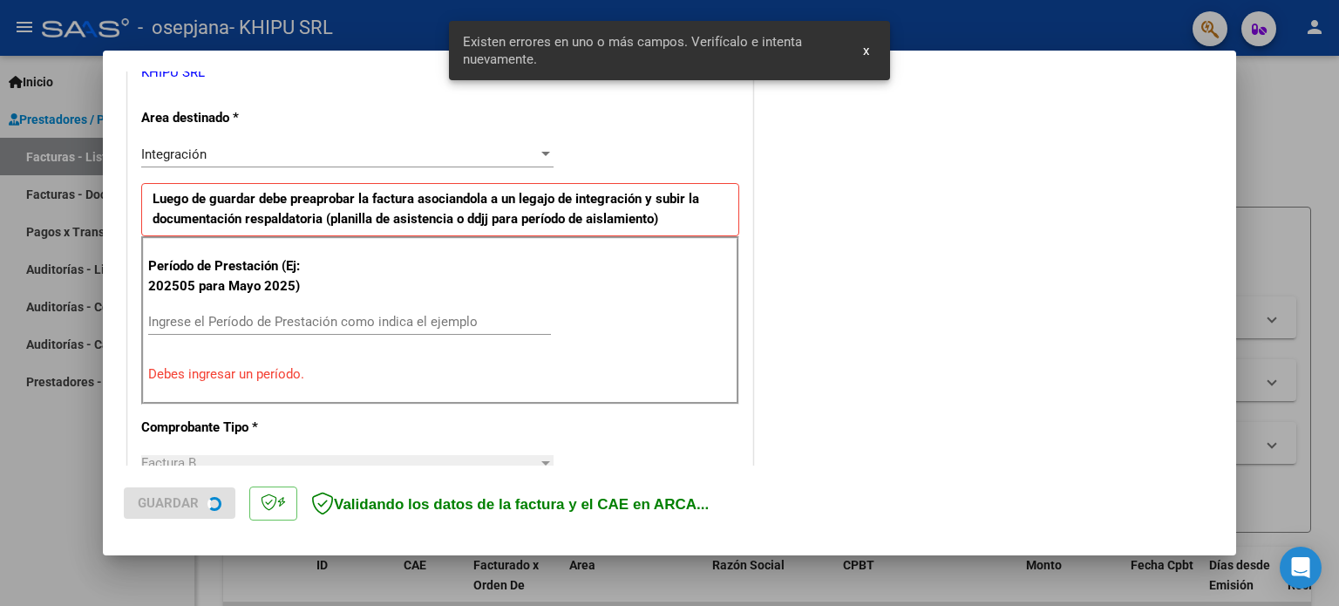
scroll to position [376, 0]
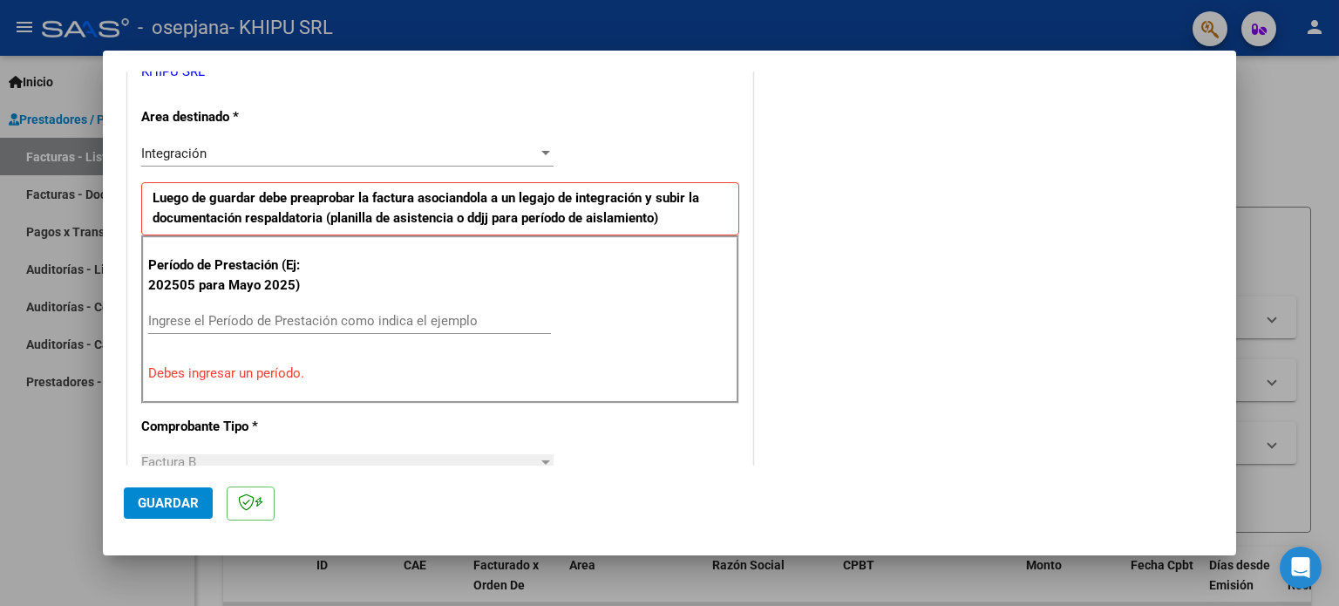
click at [359, 316] on input "Ingrese el Período de Prestación como indica el ejemplo" at bounding box center [349, 321] width 403 height 16
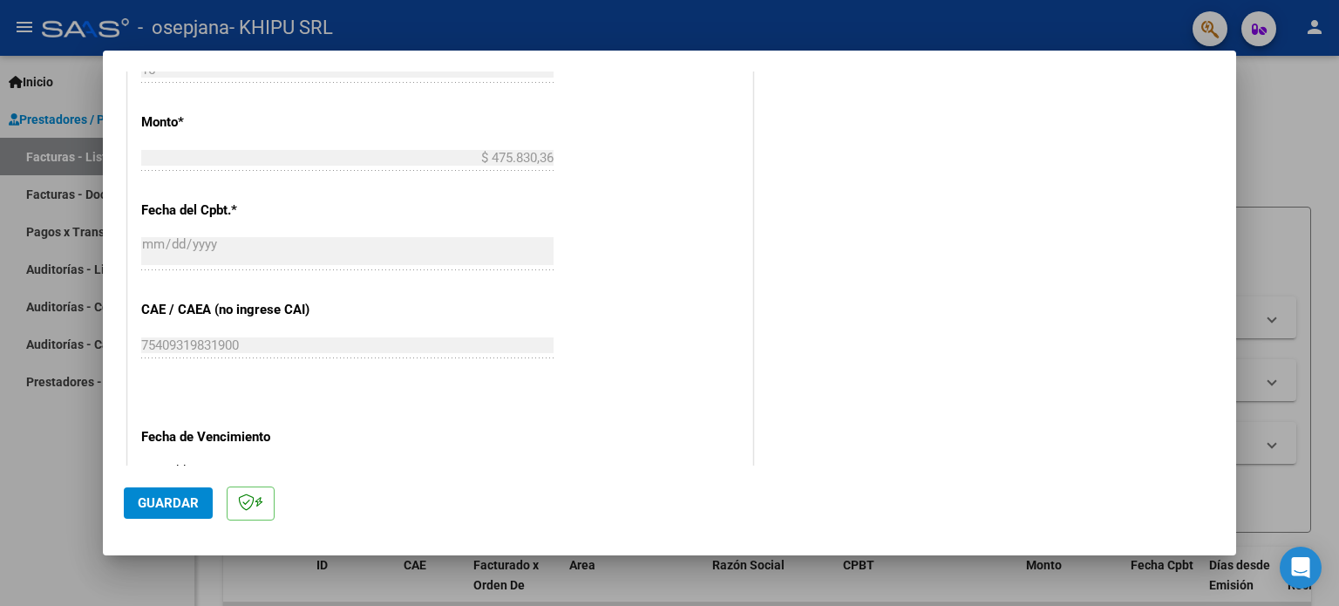
scroll to position [986, 0]
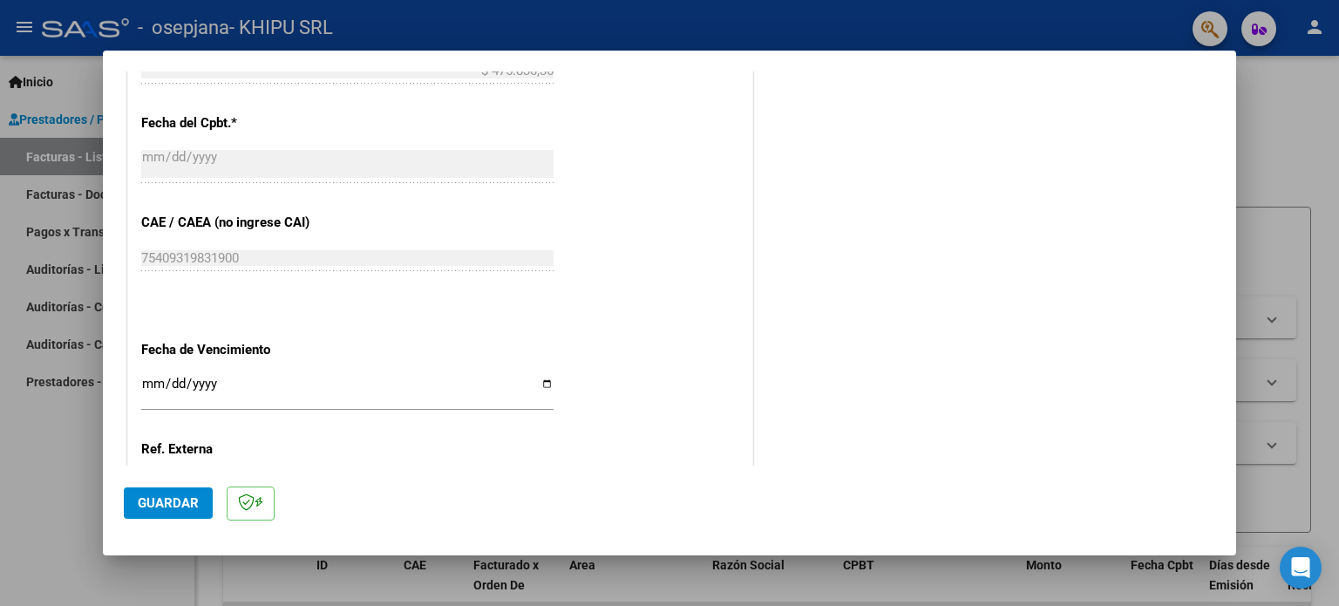
type input "202509"
click at [539, 382] on input "Ingresar la fecha" at bounding box center [347, 390] width 412 height 28
type input "[DATE]"
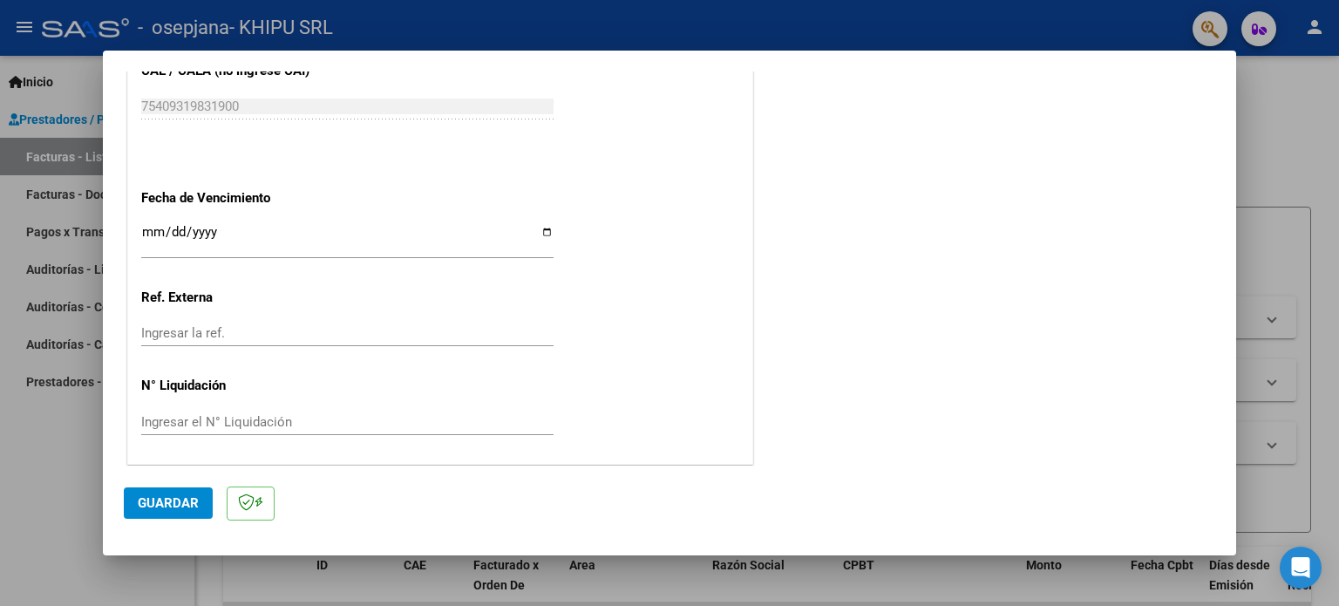
drag, startPoint x: 159, startPoint y: 501, endPoint x: 173, endPoint y: 494, distance: 16.4
click at [159, 501] on span "Guardar" at bounding box center [168, 503] width 61 height 16
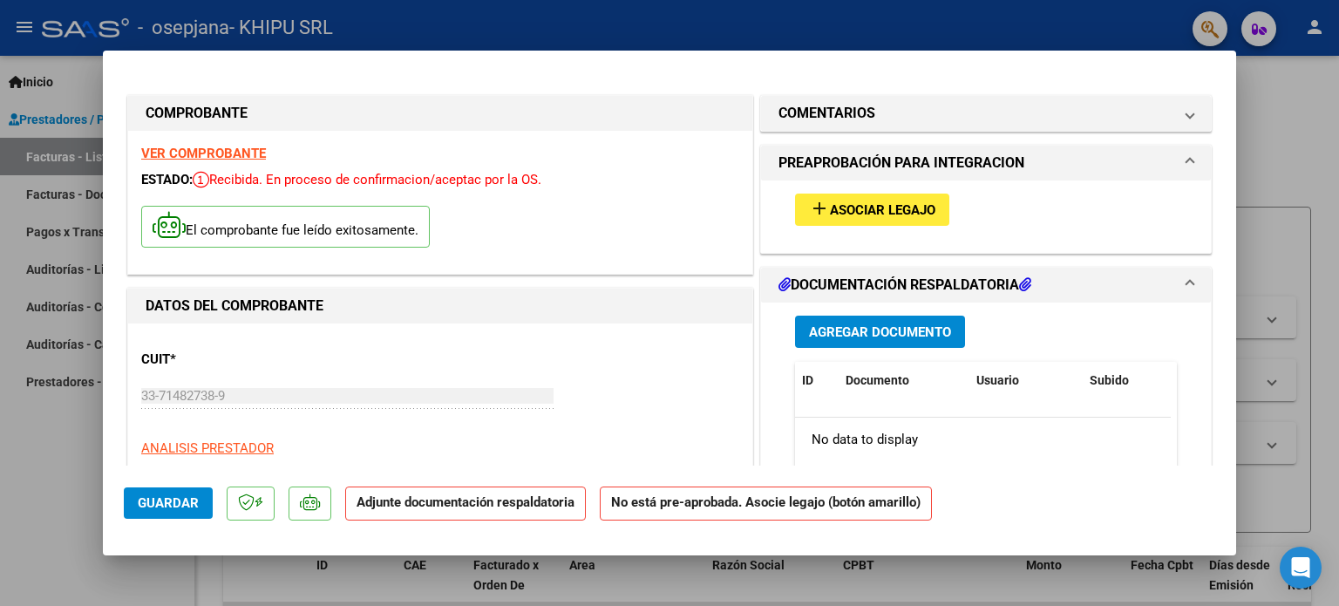
click at [829, 332] on span "Agregar Documento" at bounding box center [880, 332] width 142 height 16
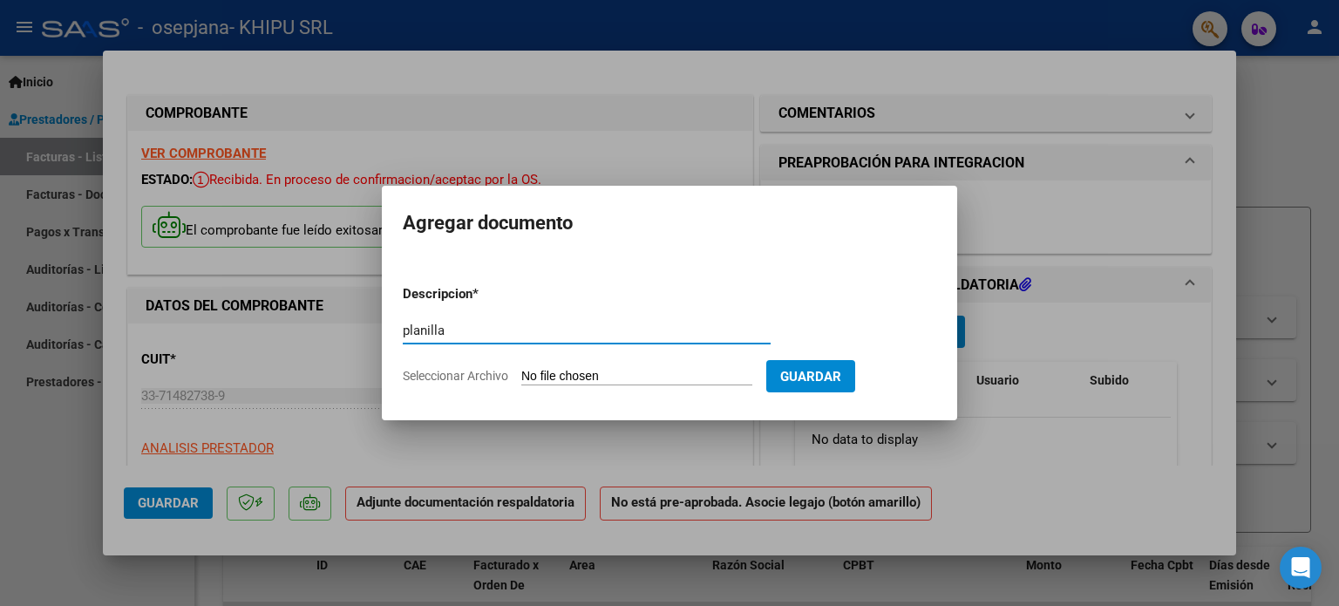
type input "planilla"
click at [551, 369] on input "Seleccionar Archivo" at bounding box center [636, 377] width 231 height 17
type input "C:\fakepath\}ROLDAN.pdf"
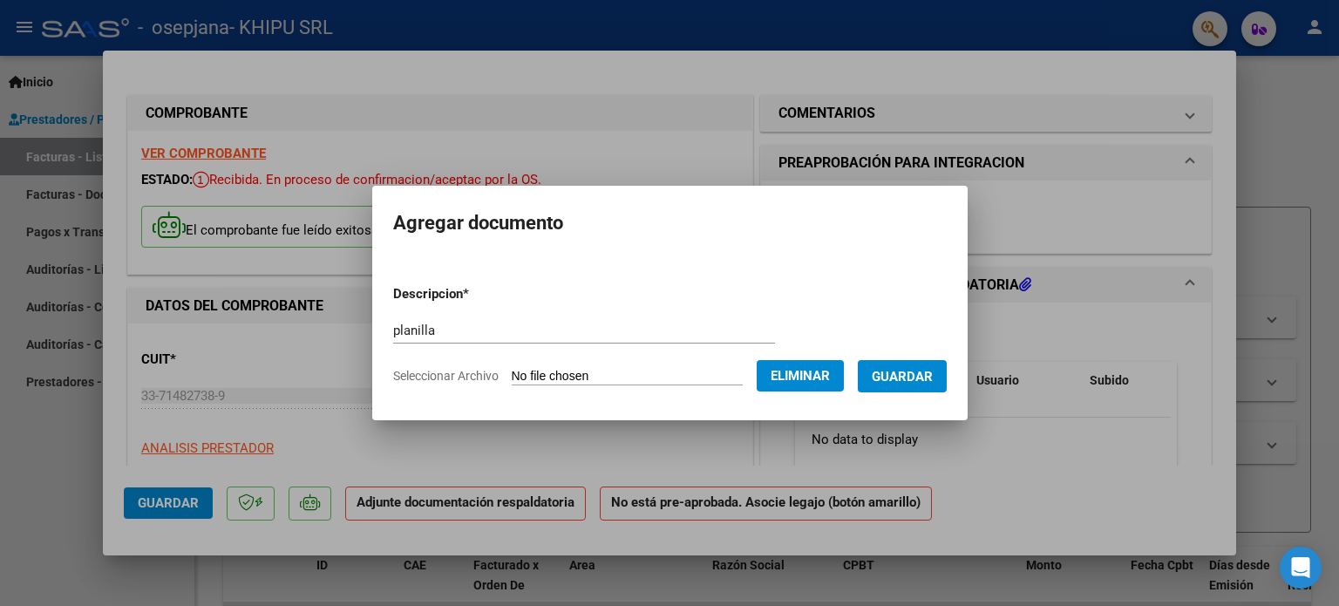
click at [925, 376] on span "Guardar" at bounding box center [901, 377] width 61 height 16
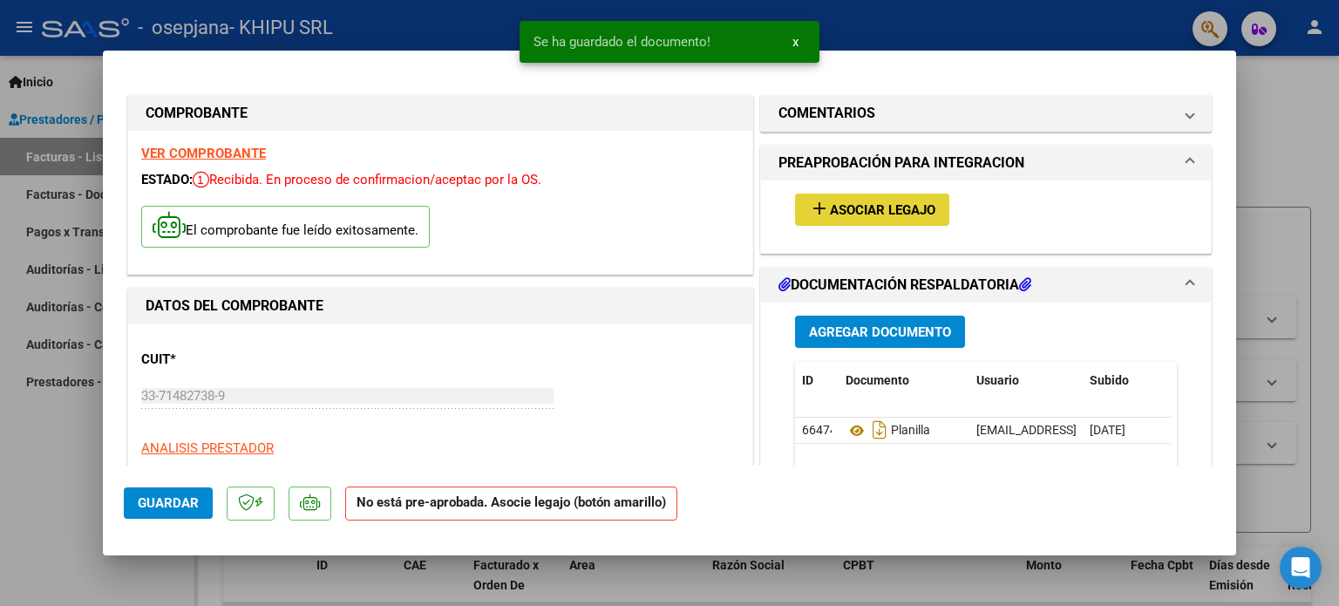
click at [864, 205] on span "Asociar Legajo" at bounding box center [882, 210] width 105 height 16
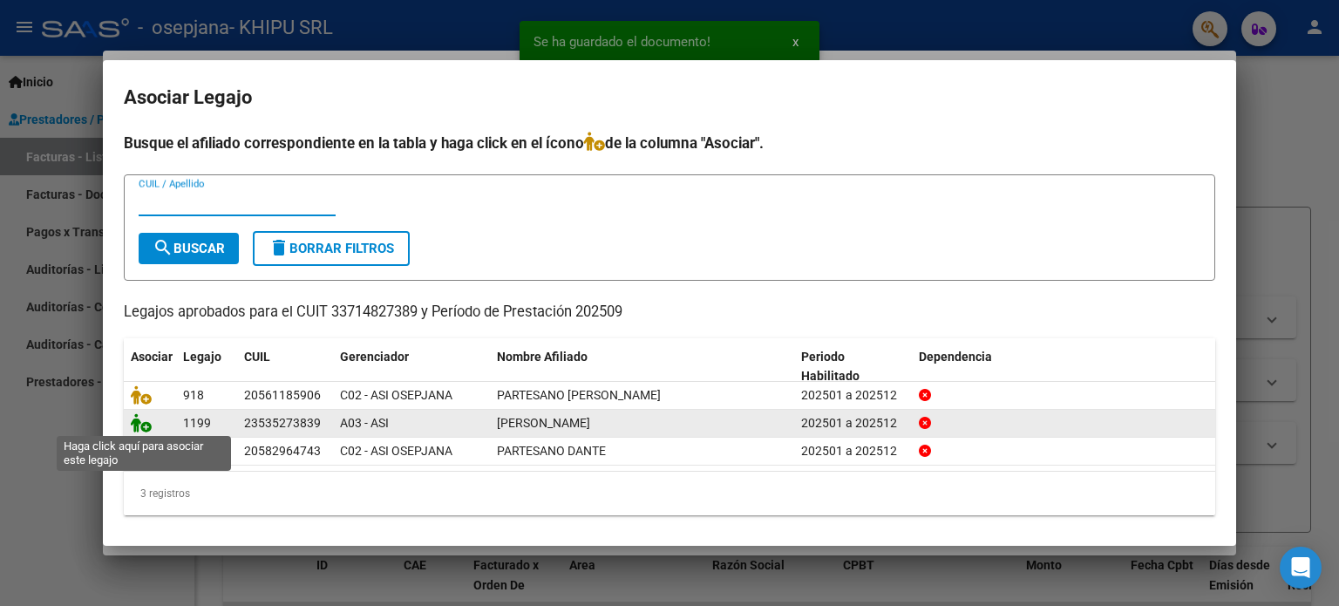
click at [146, 425] on icon at bounding box center [141, 422] width 21 height 19
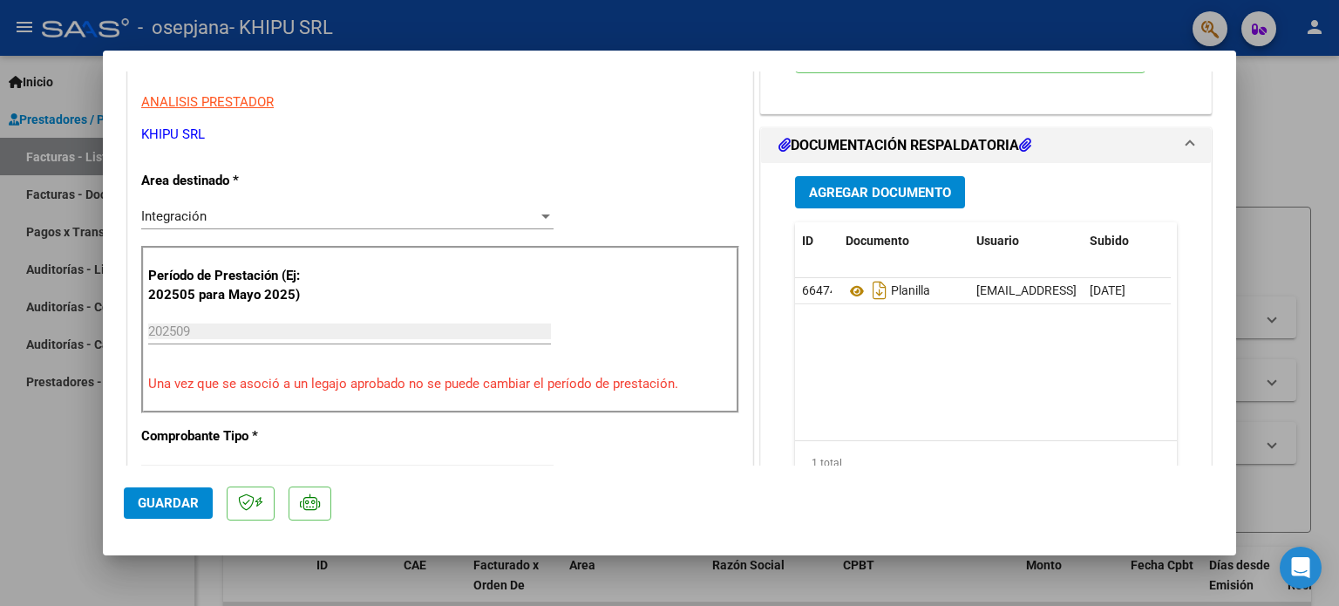
scroll to position [349, 0]
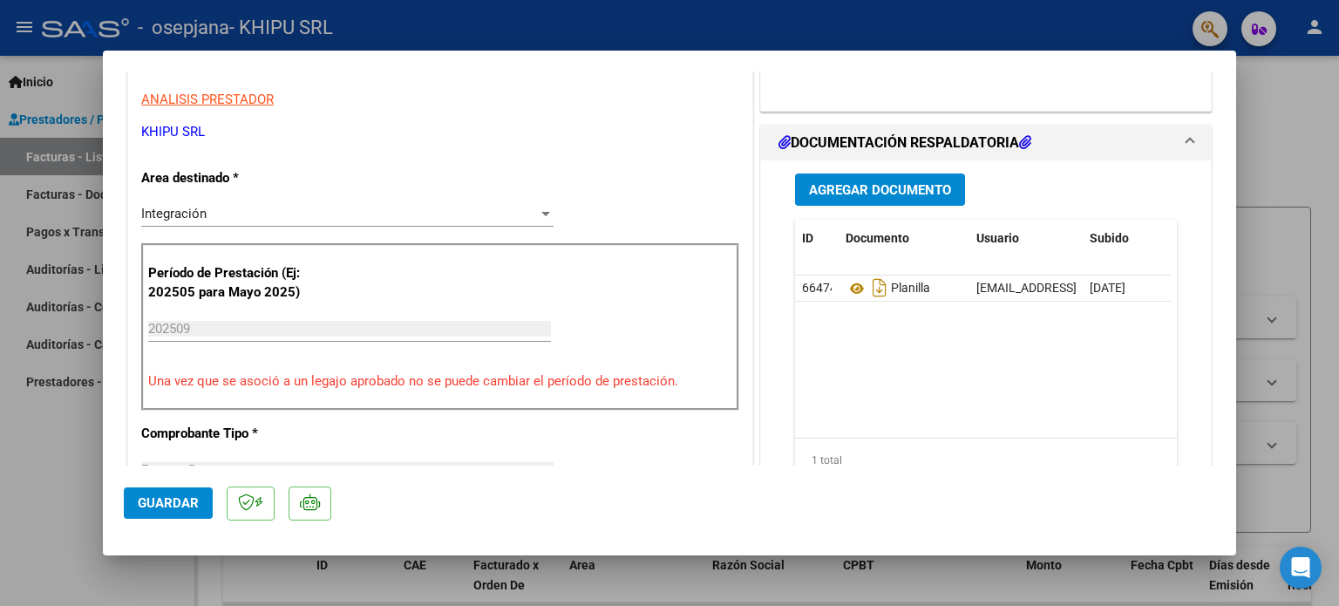
click at [180, 498] on span "Guardar" at bounding box center [168, 503] width 61 height 16
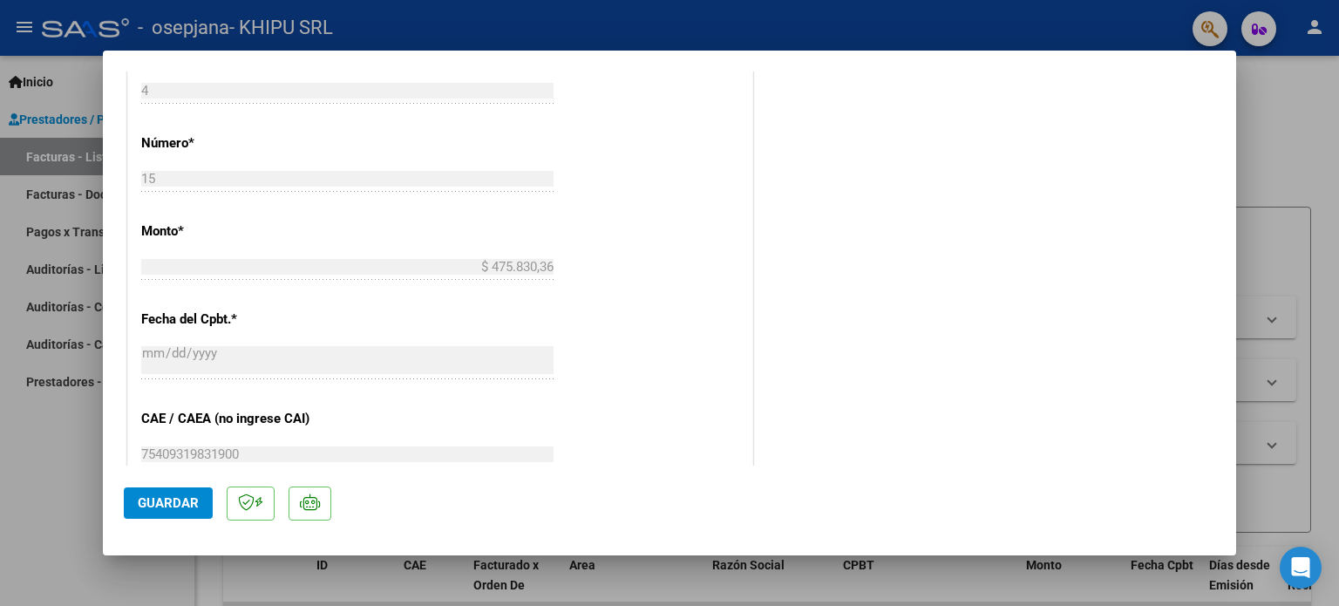
scroll to position [729, 0]
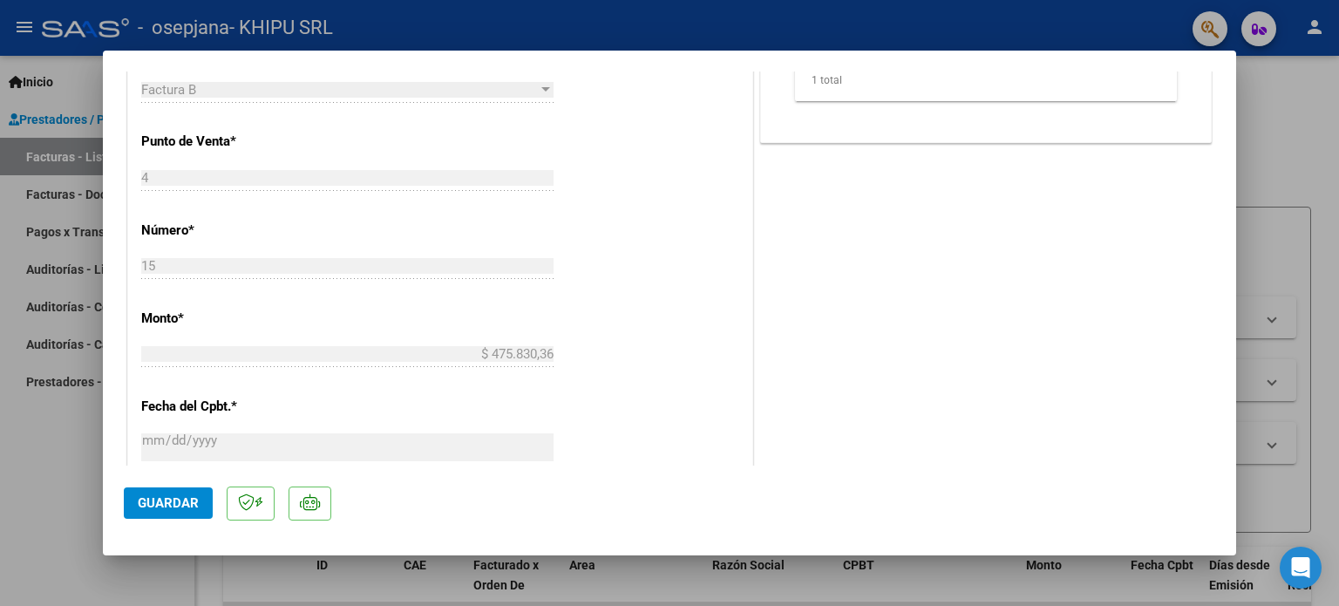
click at [1274, 164] on div at bounding box center [669, 303] width 1339 height 606
type input "$ 0,00"
